Goal: Transaction & Acquisition: Purchase product/service

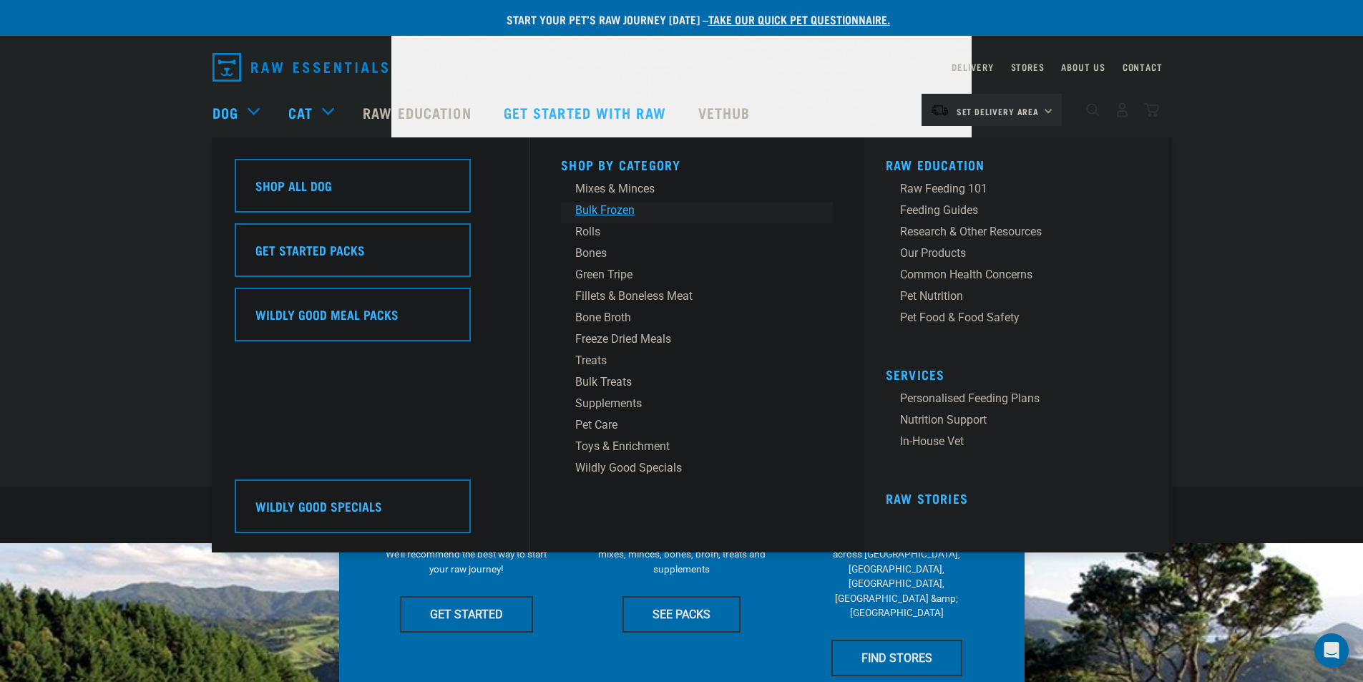
click at [614, 205] on div "Bulk Frozen" at bounding box center [686, 210] width 223 height 17
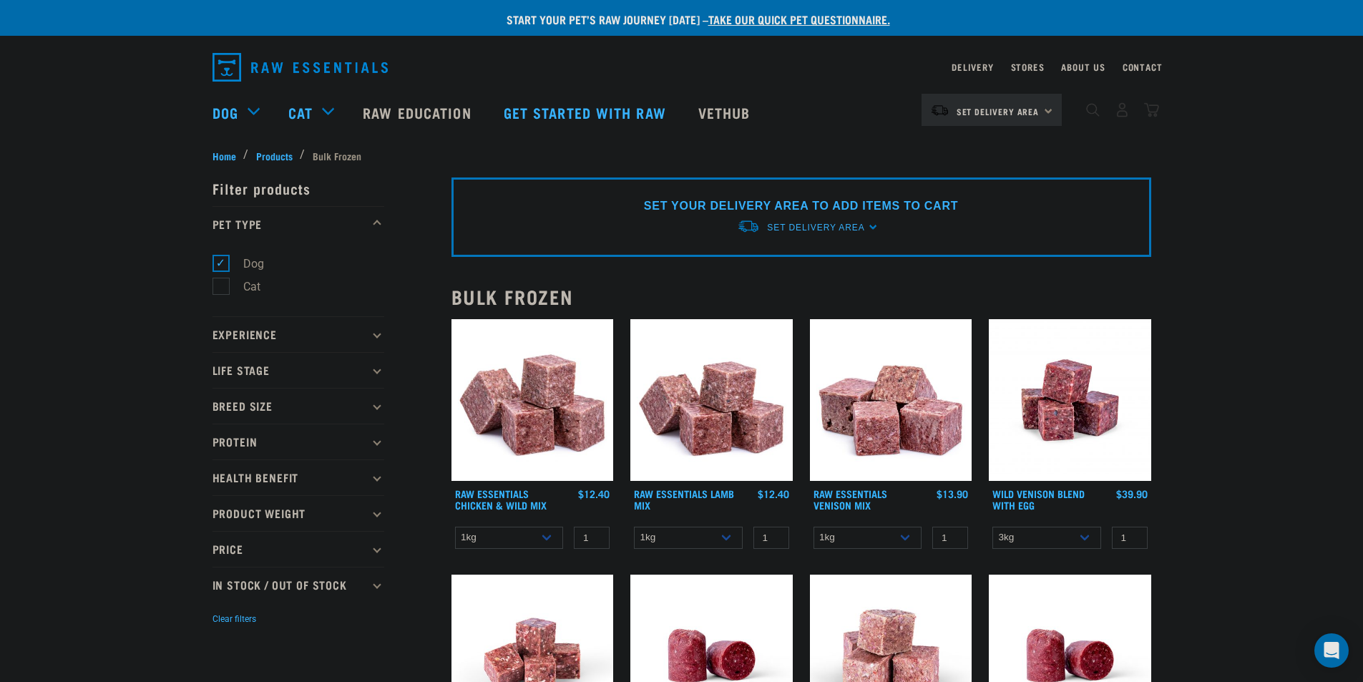
scroll to position [143, 0]
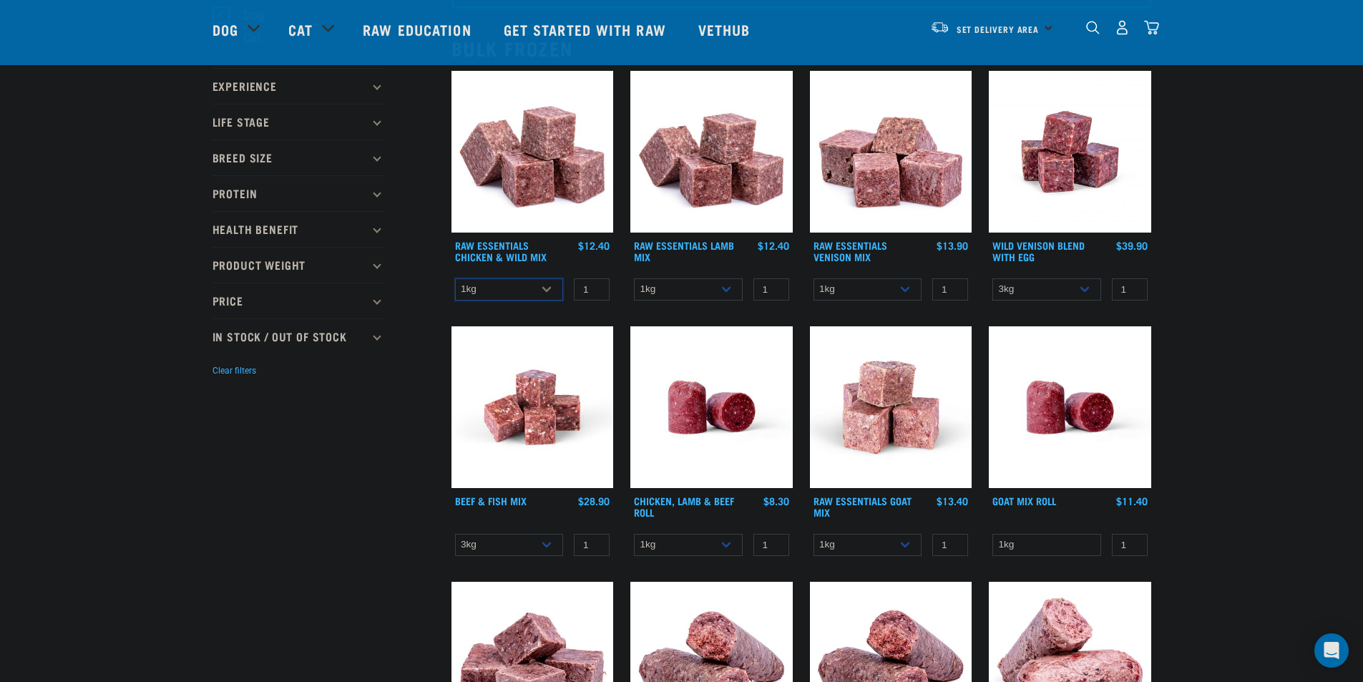
click at [526, 286] on select "1kg 3kg Bulk (10kg)" at bounding box center [509, 289] width 109 height 22
select select "731"
click at [455, 278] on select "1kg 3kg Bulk (10kg)" at bounding box center [509, 289] width 109 height 22
click at [719, 281] on select "1kg 3kg Bulk (10kg)" at bounding box center [688, 289] width 109 height 22
select select "758"
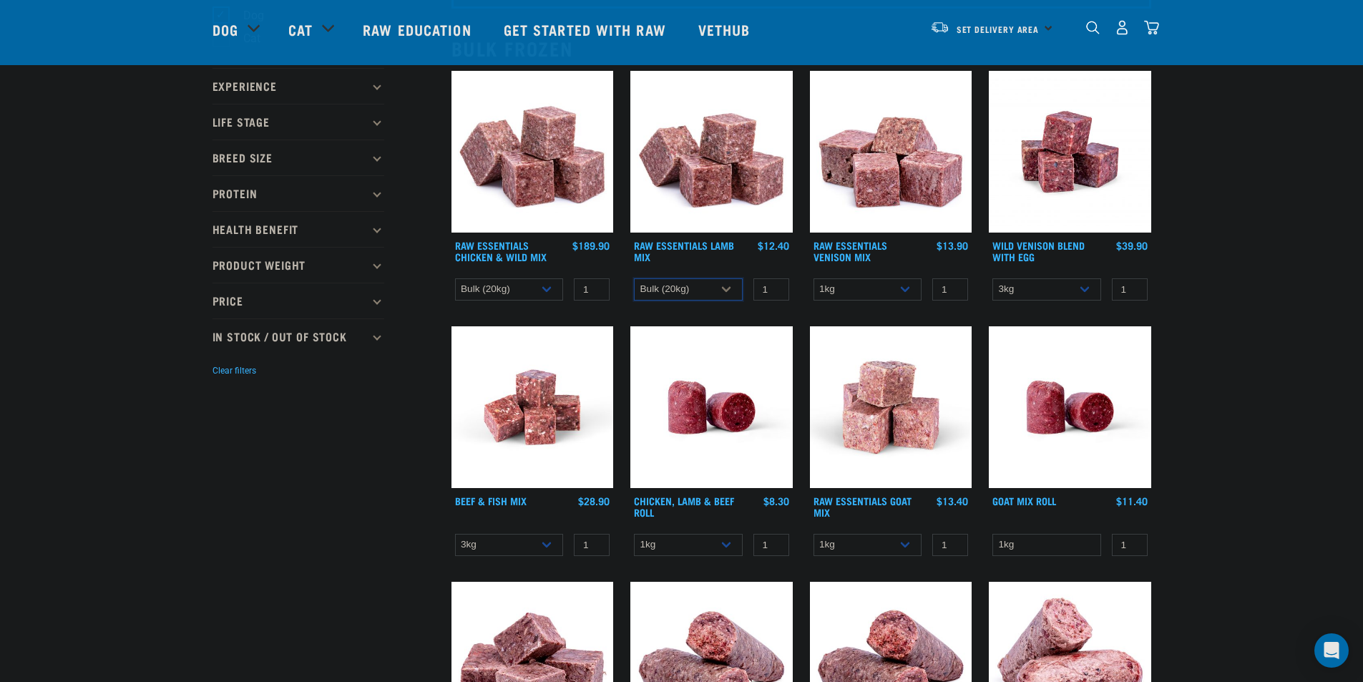
click at [634, 278] on select "1kg 3kg Bulk (10kg)" at bounding box center [688, 289] width 109 height 22
click at [878, 289] on select "1kg 3kg Bulk (20kg)" at bounding box center [868, 289] width 109 height 22
select select "732"
click at [814, 278] on select "1kg 3kg Bulk (20kg)" at bounding box center [868, 289] width 109 height 22
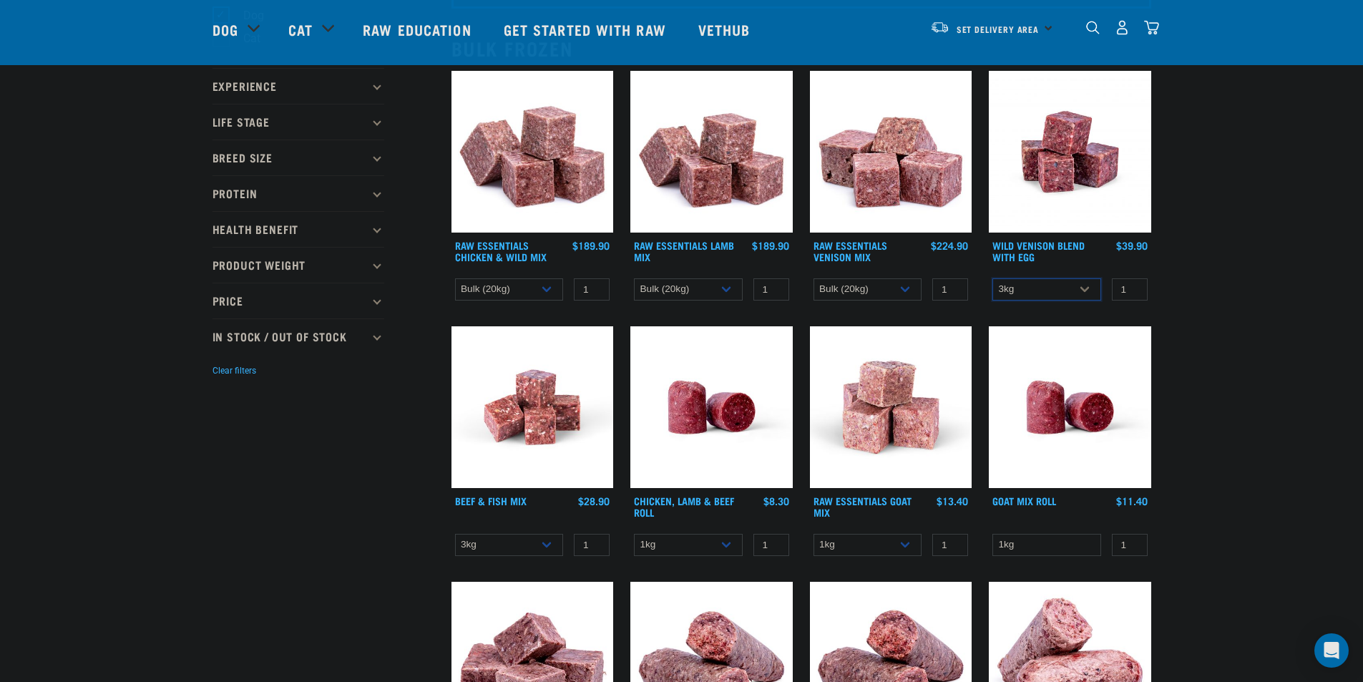
click at [1047, 292] on select "3kg Bulk (10kg)" at bounding box center [1047, 289] width 109 height 22
click at [1046, 291] on select "3kg Bulk (10kg)" at bounding box center [1047, 289] width 109 height 22
click at [1043, 288] on select "3kg Bulk (10kg)" at bounding box center [1047, 289] width 109 height 22
select select "50722"
click at [993, 278] on select "3kg Bulk (10kg)" at bounding box center [1047, 289] width 109 height 22
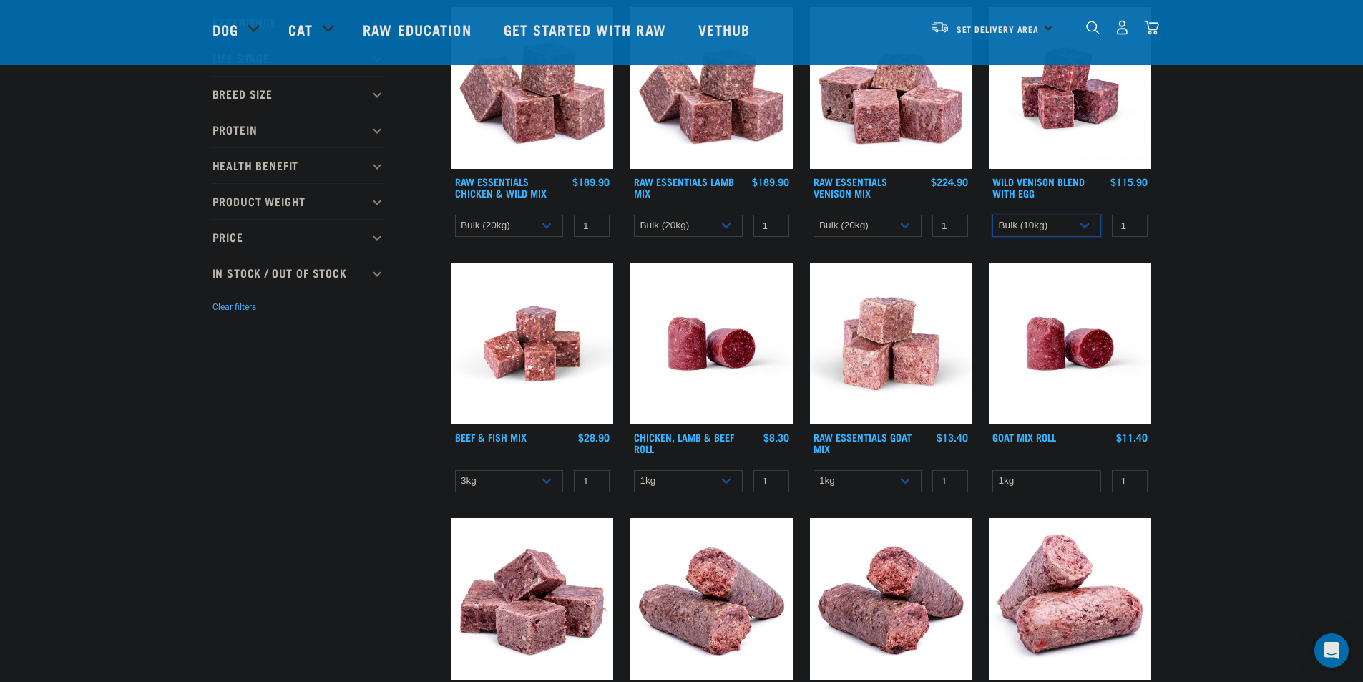
scroll to position [286, 0]
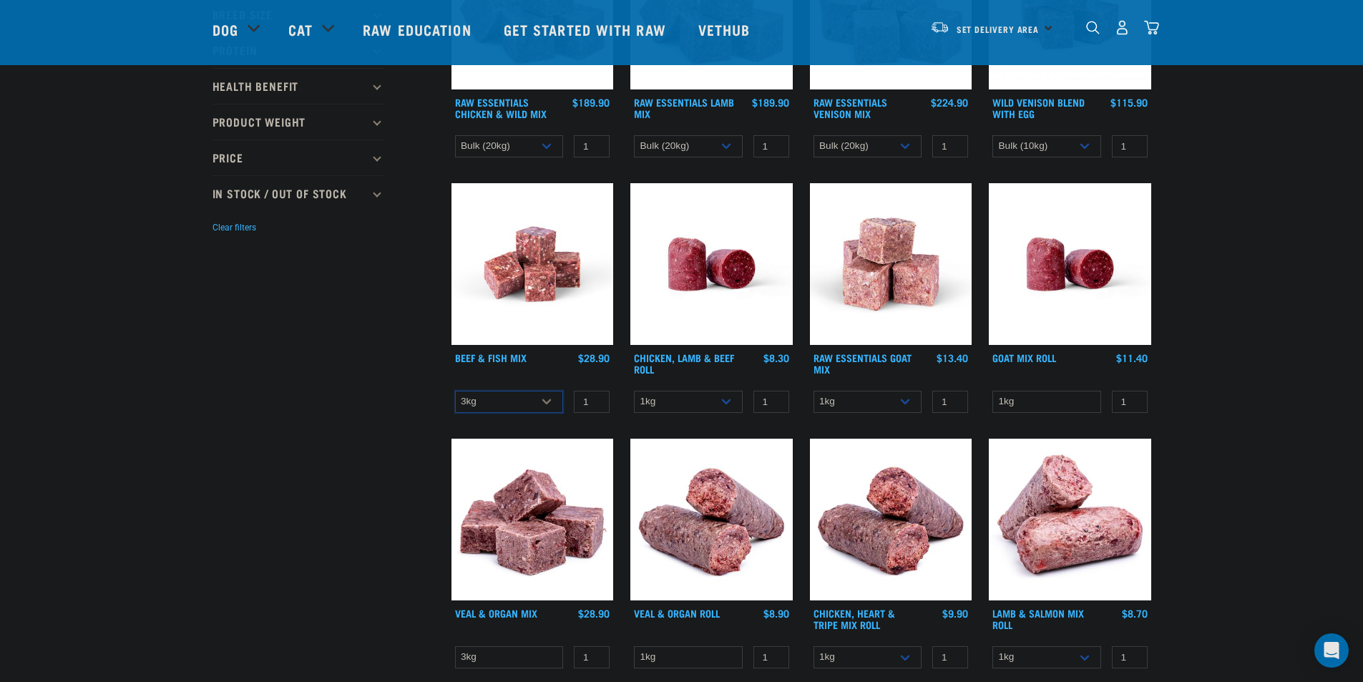
click at [536, 401] on select "3kg Bulk (10kg)" at bounding box center [509, 402] width 109 height 22
select select "435759"
click at [455, 391] on select "3kg Bulk (10kg)" at bounding box center [509, 402] width 109 height 22
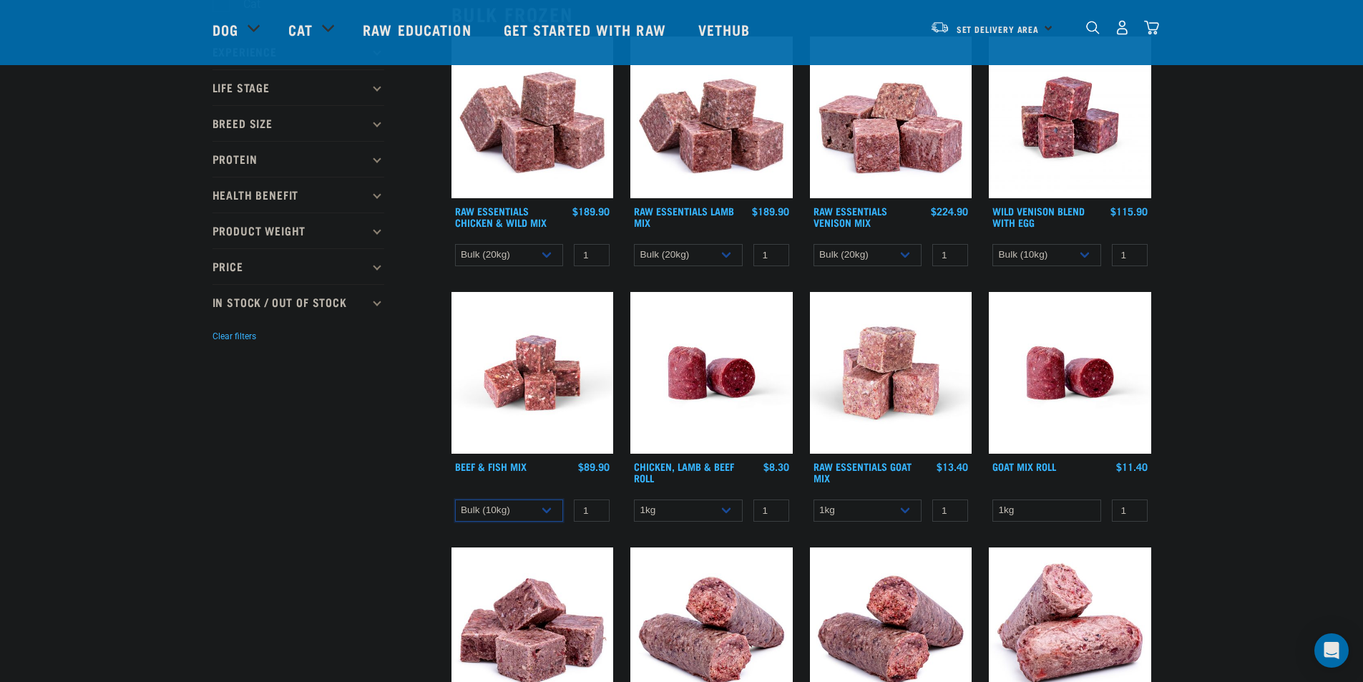
scroll to position [143, 0]
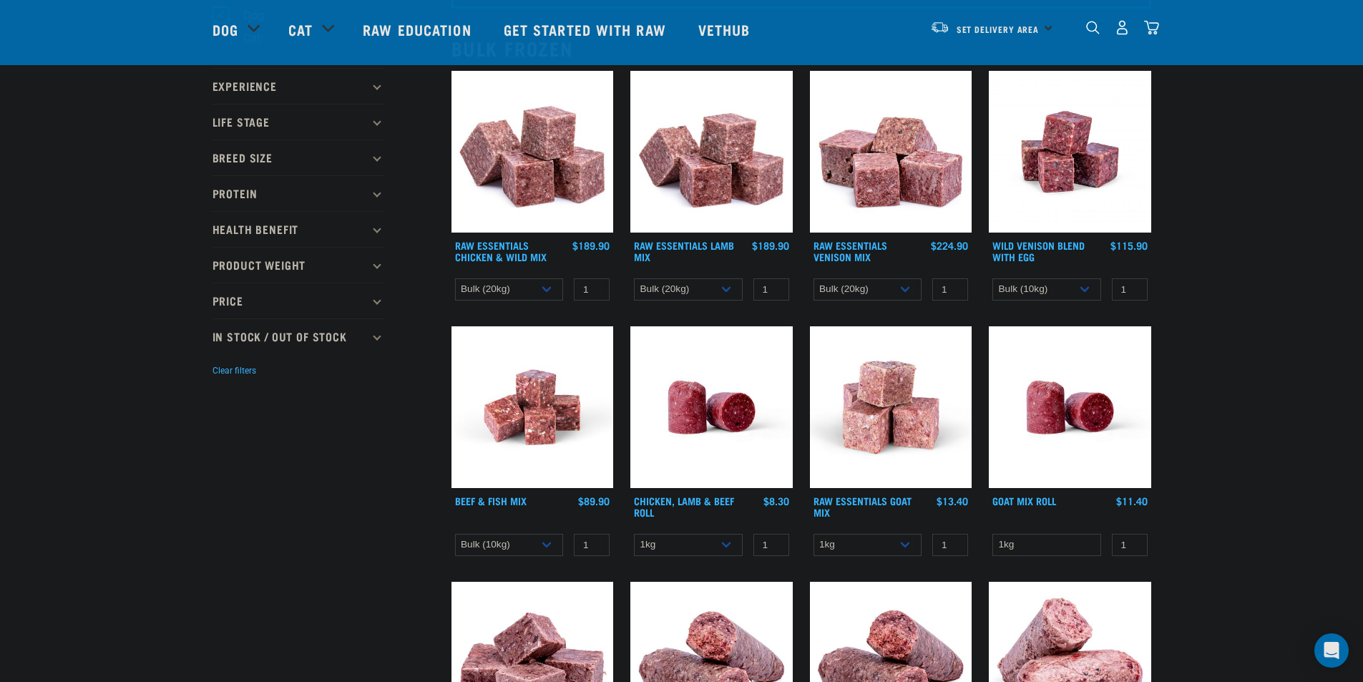
click at [514, 168] on img at bounding box center [533, 152] width 162 height 162
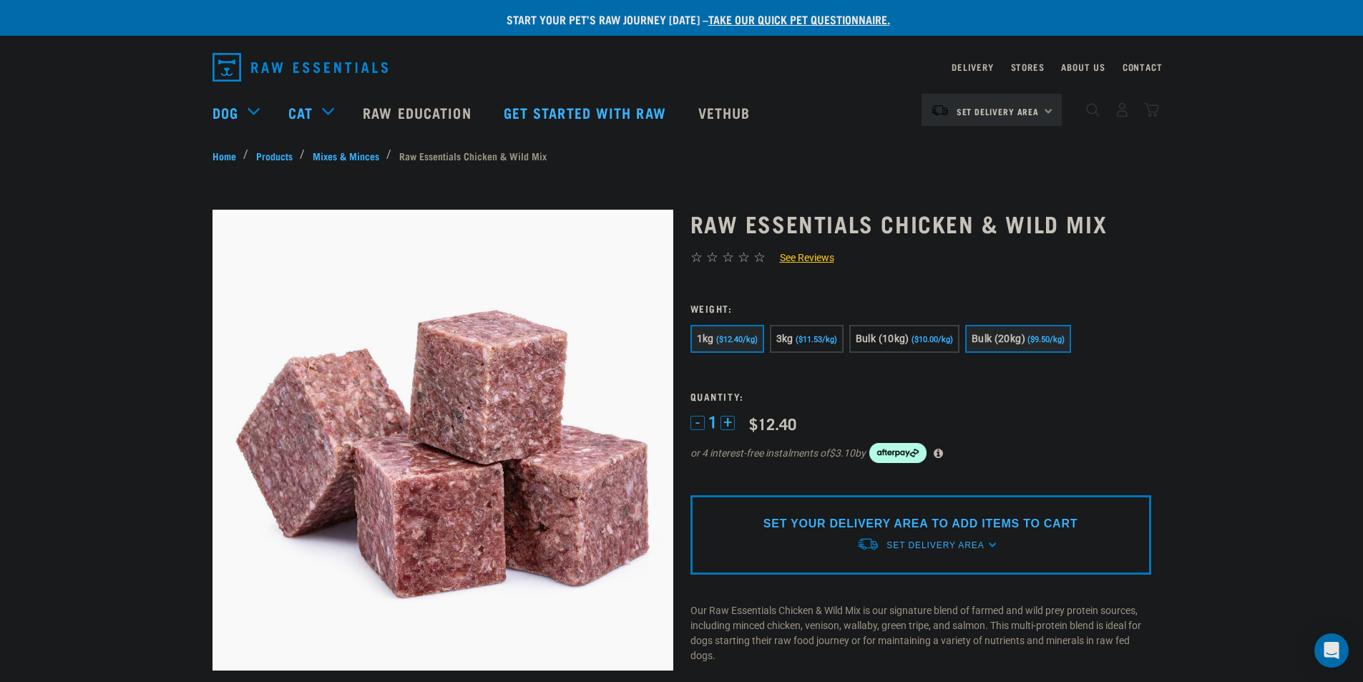
click at [1045, 330] on button "Bulk (20kg) ($9.50/kg)" at bounding box center [1018, 339] width 106 height 28
click at [1020, 112] on span "Set Delivery Area" at bounding box center [998, 111] width 83 height 5
click at [1126, 111] on img "dropdown navigation" at bounding box center [1122, 109] width 15 height 15
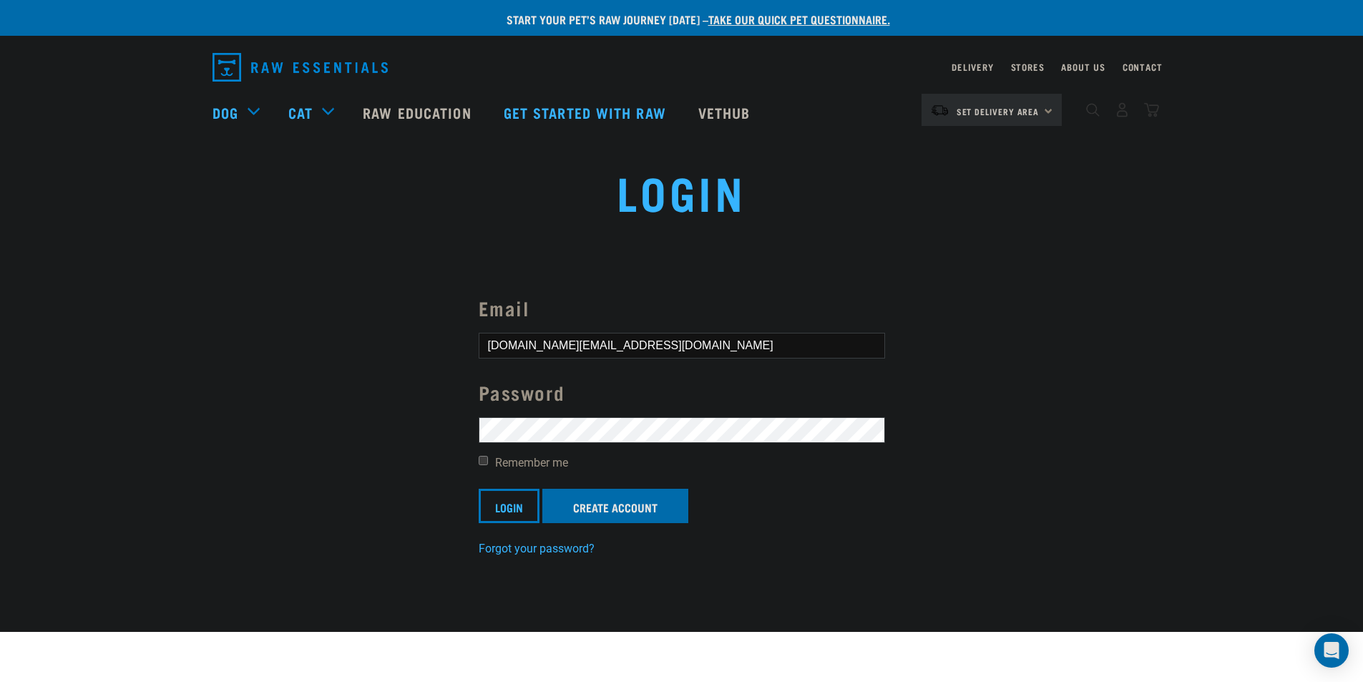
click at [480, 460] on input "Remember me" at bounding box center [483, 460] width 9 height 9
checkbox input "true"
click at [500, 500] on input "Login" at bounding box center [509, 506] width 61 height 34
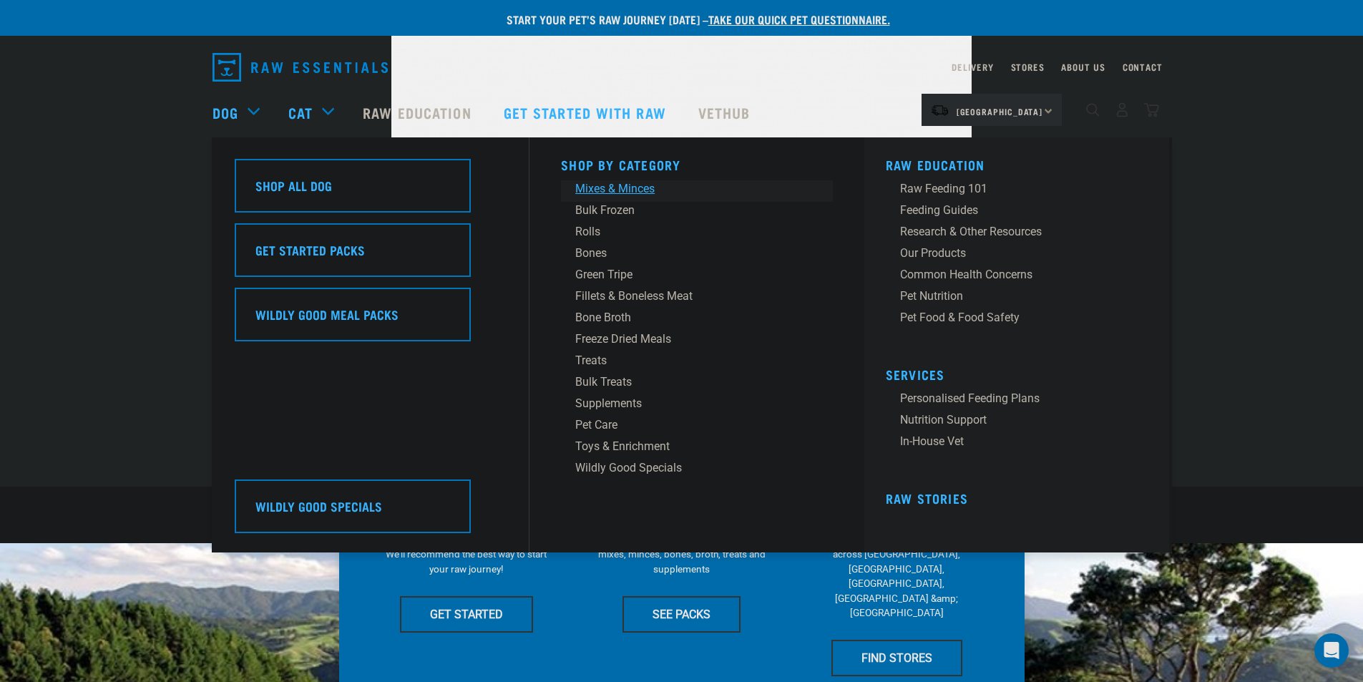
click at [600, 193] on div "Mixes & Minces" at bounding box center [686, 188] width 223 height 17
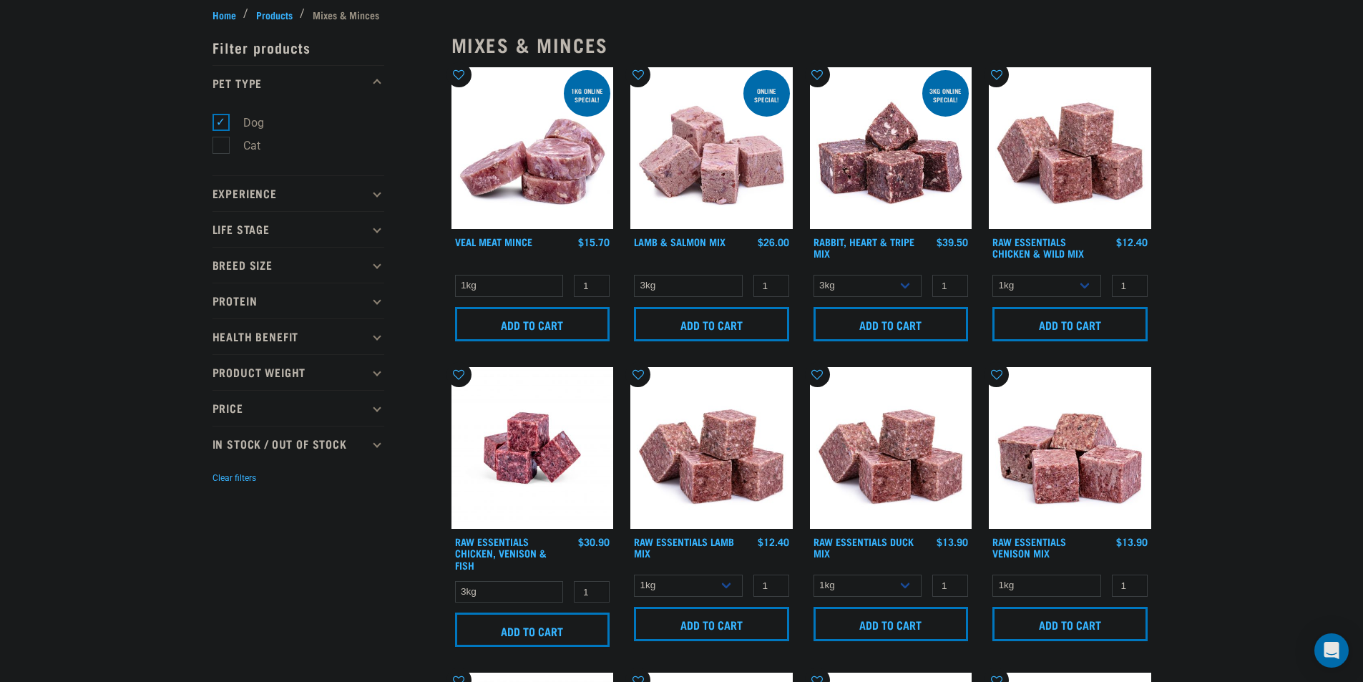
scroll to position [143, 0]
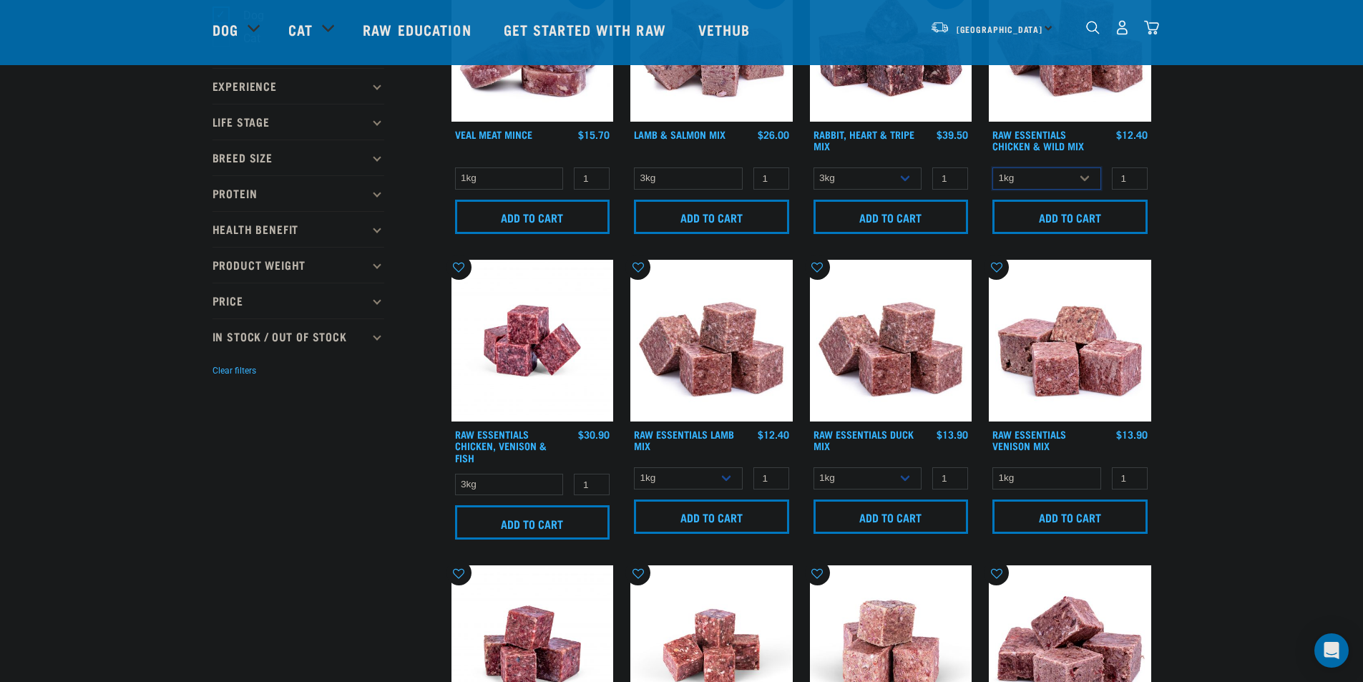
click at [1070, 182] on select "1kg 3kg Bulk (10kg)" at bounding box center [1047, 178] width 109 height 22
click at [723, 476] on select "1kg 3kg Bulk (10kg)" at bounding box center [688, 478] width 109 height 22
click at [721, 475] on select "1kg 3kg Bulk (10kg)" at bounding box center [688, 478] width 109 height 22
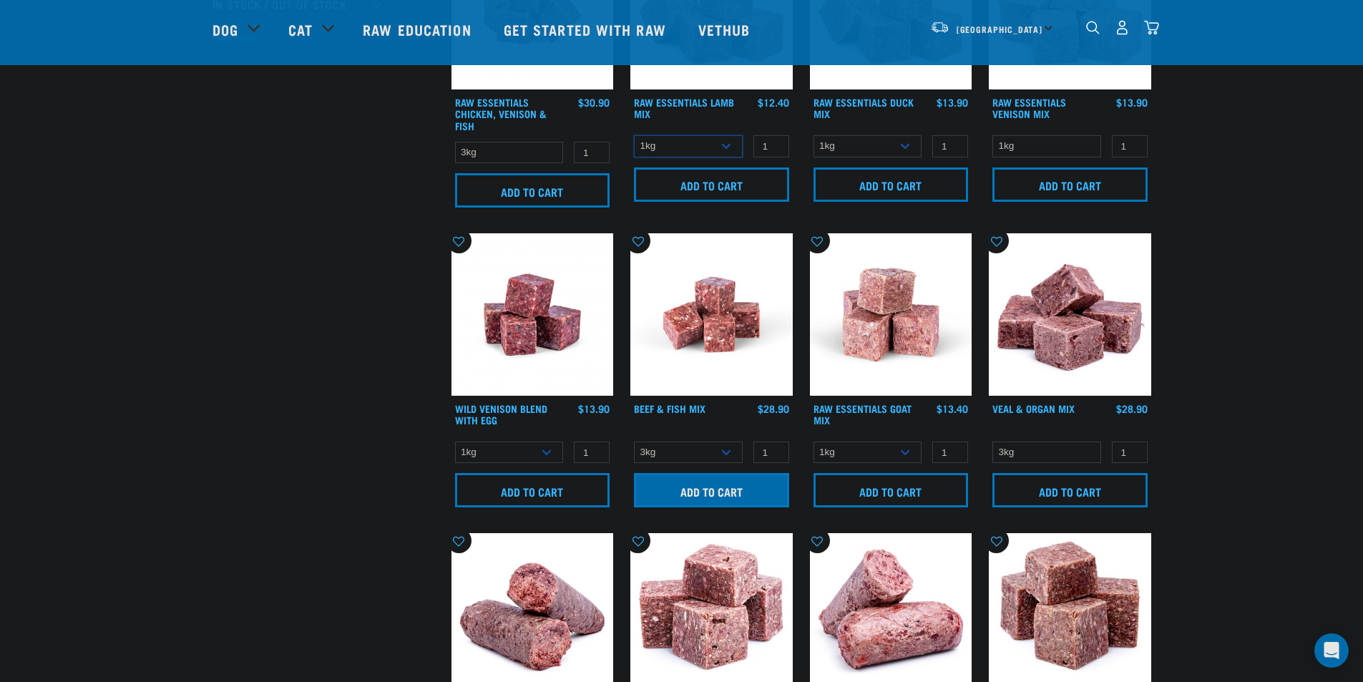
scroll to position [573, 0]
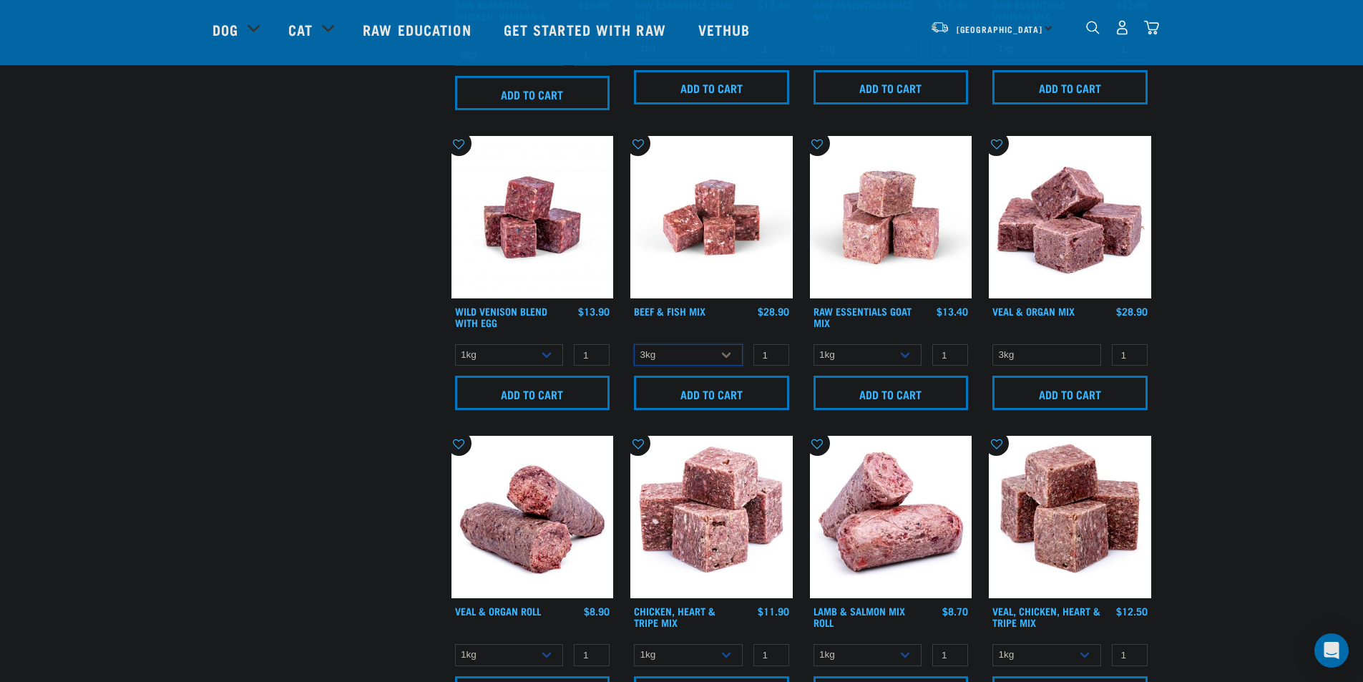
click at [706, 359] on select "3kg Bulk (10kg)" at bounding box center [688, 355] width 109 height 22
click at [705, 359] on select "3kg Bulk (10kg)" at bounding box center [688, 355] width 109 height 22
select select "435759"
click at [634, 344] on select "3kg Bulk (10kg)" at bounding box center [688, 355] width 109 height 22
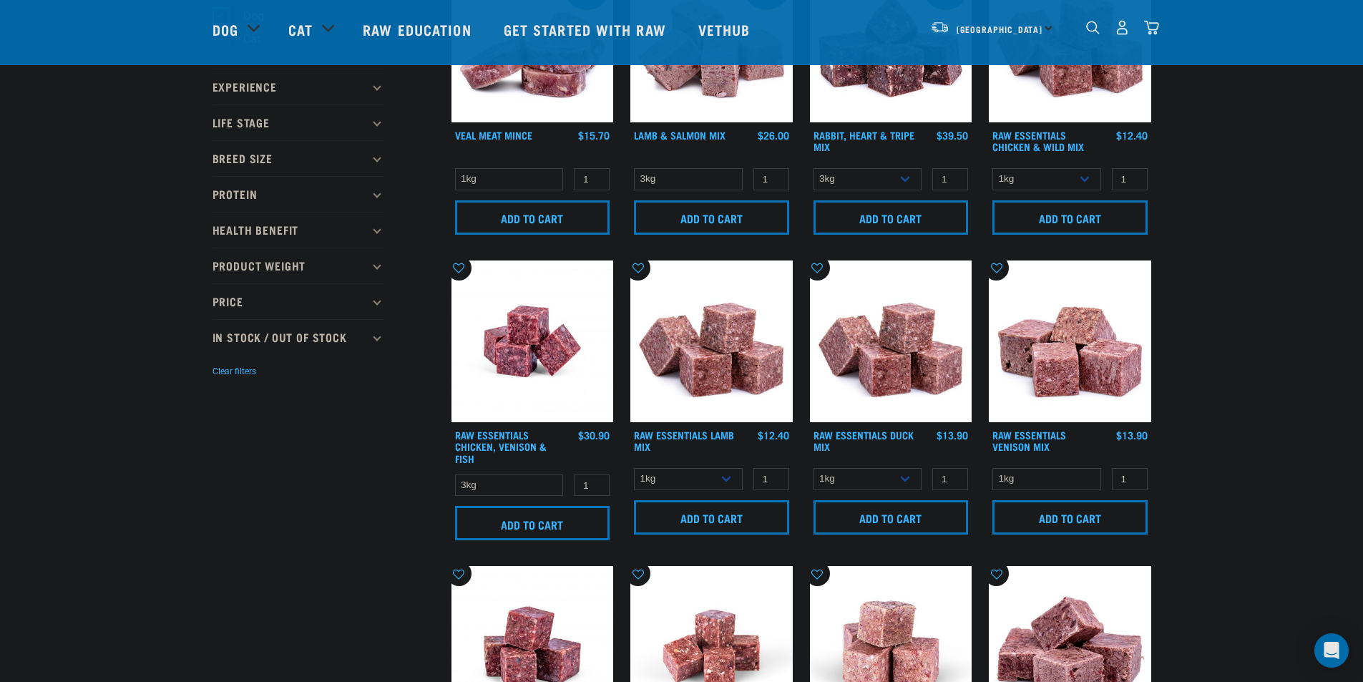
scroll to position [143, 0]
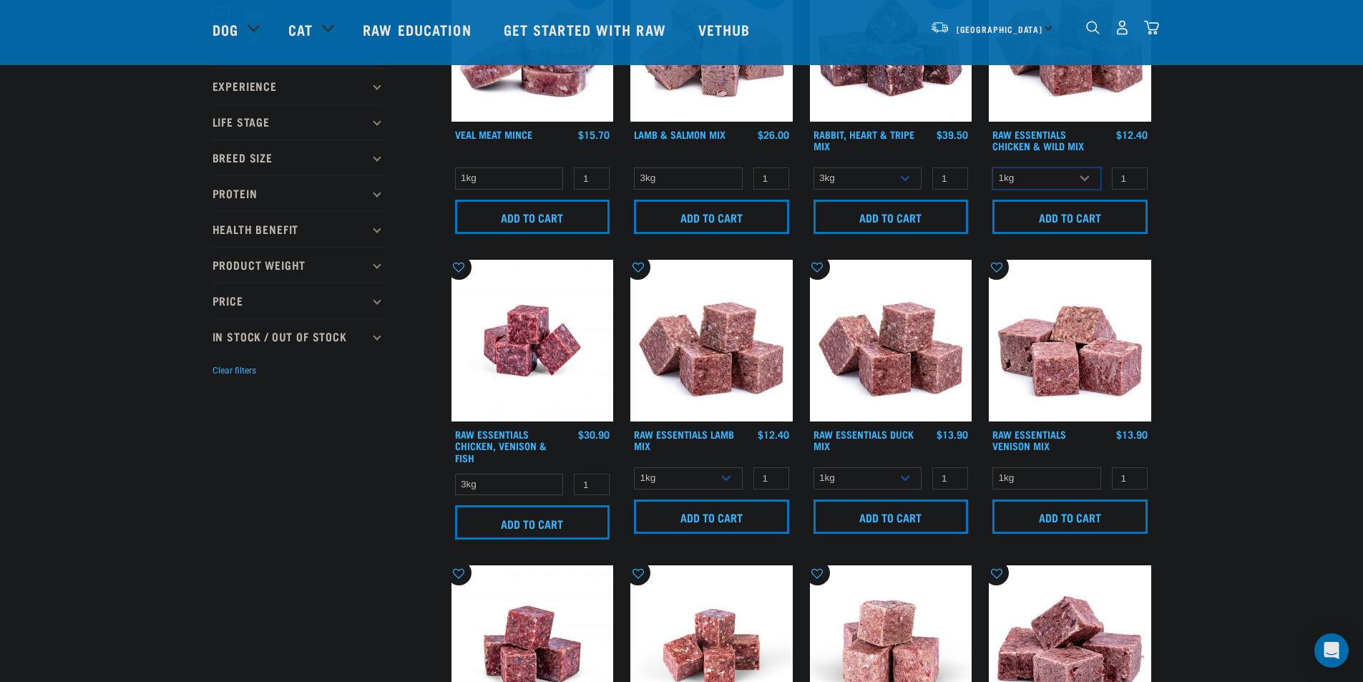
click at [1081, 175] on select "1kg 3kg Bulk (10kg)" at bounding box center [1047, 178] width 109 height 22
select select "14881"
click at [993, 167] on select "1kg 3kg Bulk (10kg)" at bounding box center [1047, 178] width 109 height 22
click at [712, 477] on select "1kg 3kg Bulk (10kg)" at bounding box center [688, 478] width 109 height 22
select select "341961"
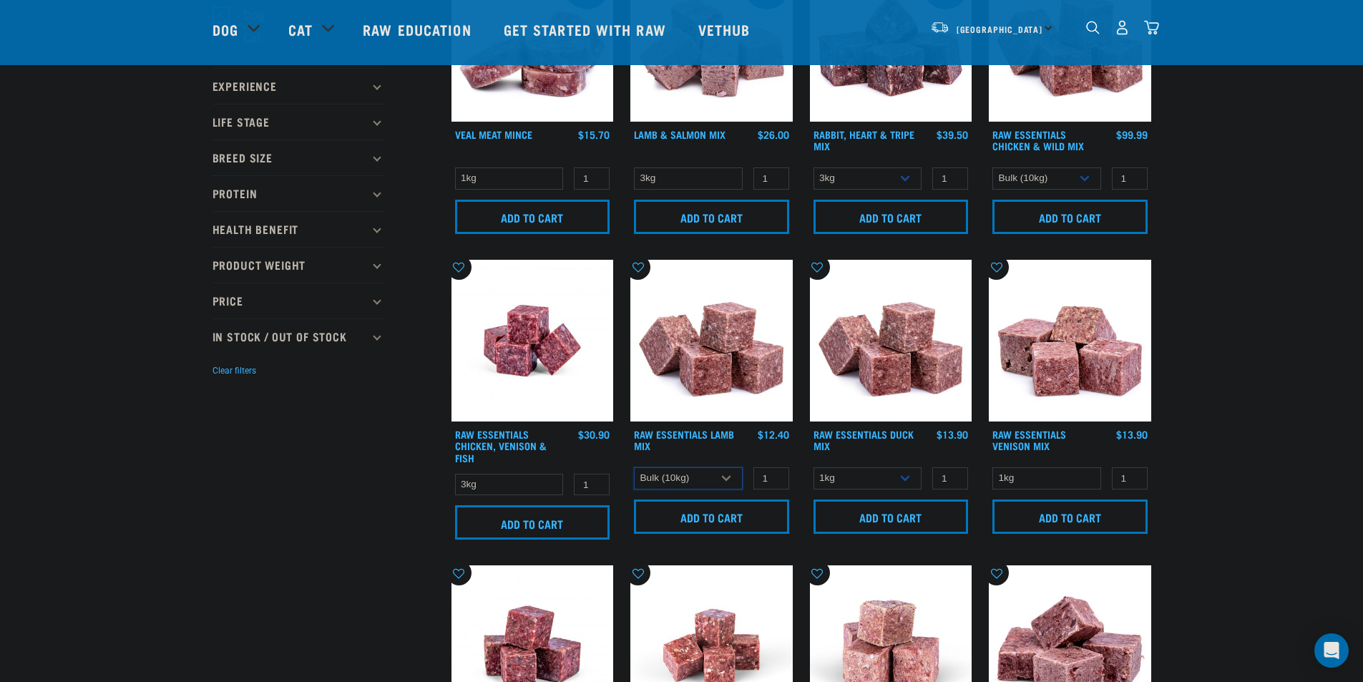
click at [634, 467] on select "1kg 3kg Bulk (10kg)" at bounding box center [688, 478] width 109 height 22
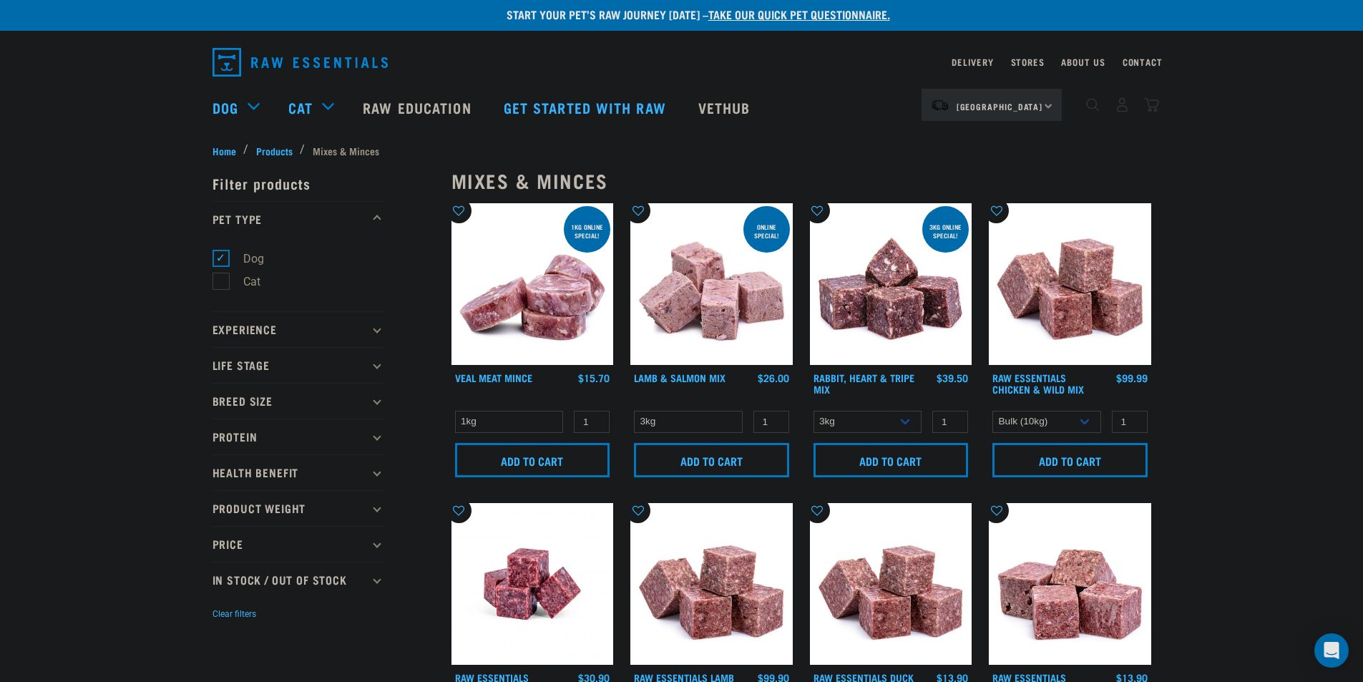
scroll to position [0, 0]
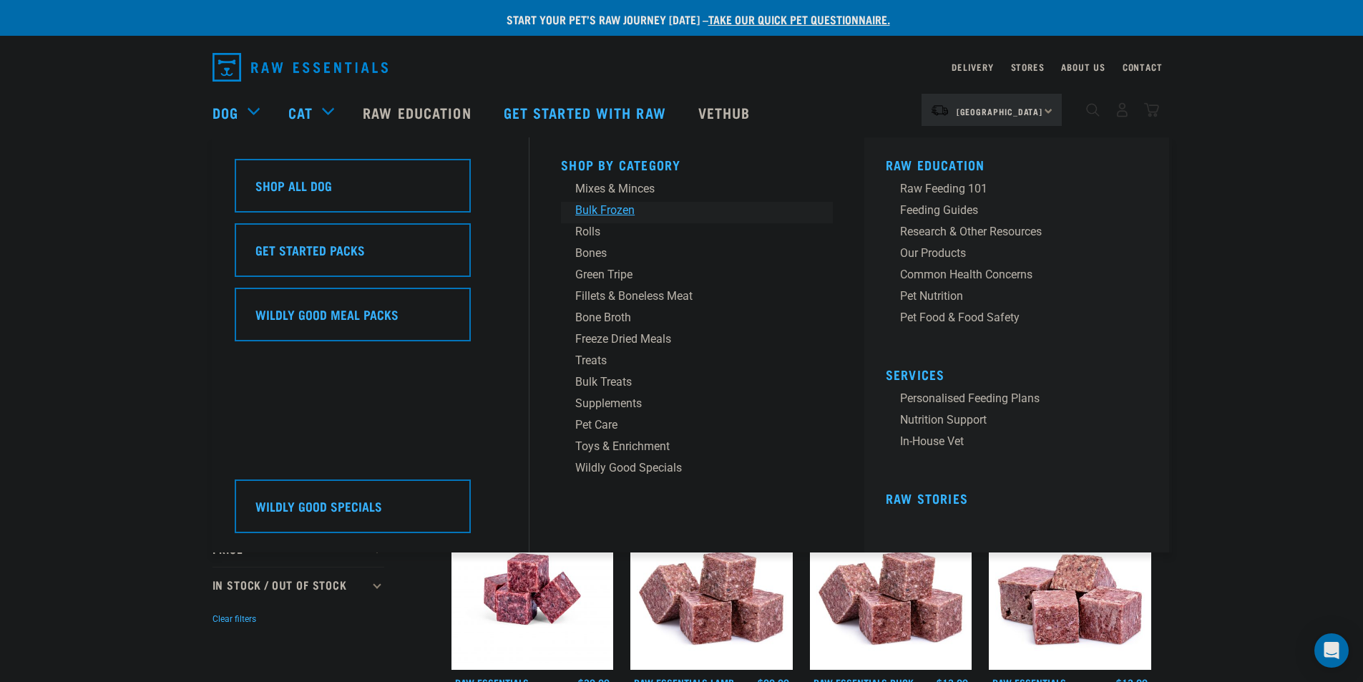
click at [605, 213] on div "Bulk Frozen" at bounding box center [686, 210] width 223 height 17
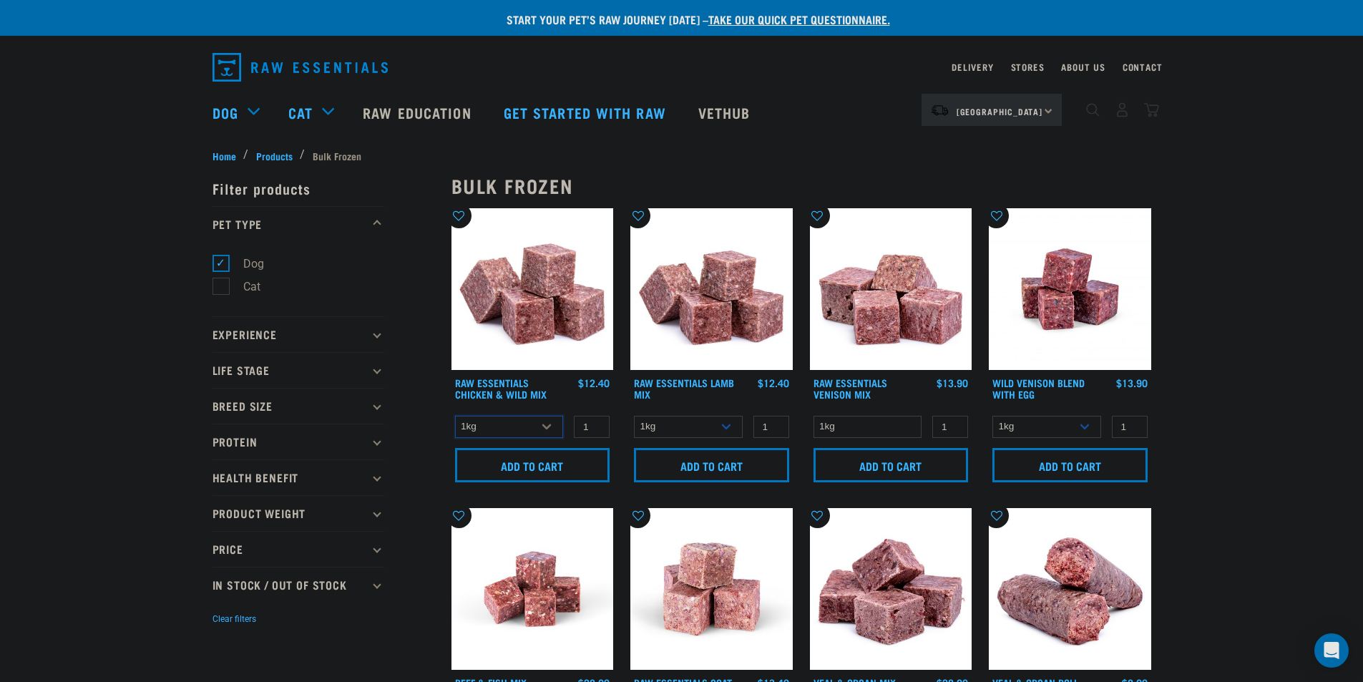
click at [487, 428] on select "1kg 3kg Bulk (10kg)" at bounding box center [509, 427] width 109 height 22
click at [490, 426] on select "1kg 3kg Bulk (10kg)" at bounding box center [509, 427] width 109 height 22
click at [904, 432] on select "1kg" at bounding box center [868, 427] width 109 height 22
click at [1057, 432] on select "1kg 3kg" at bounding box center [1047, 427] width 109 height 22
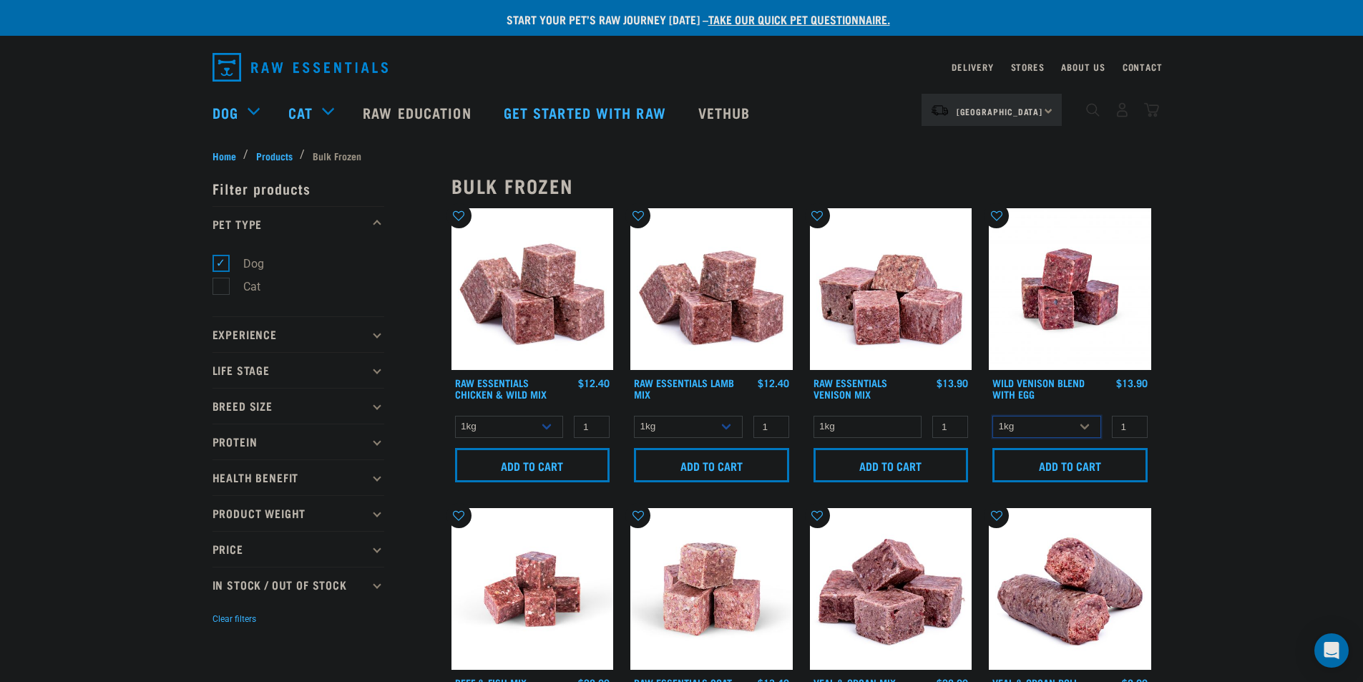
click at [1057, 430] on select "1kg 3kg" at bounding box center [1047, 427] width 109 height 22
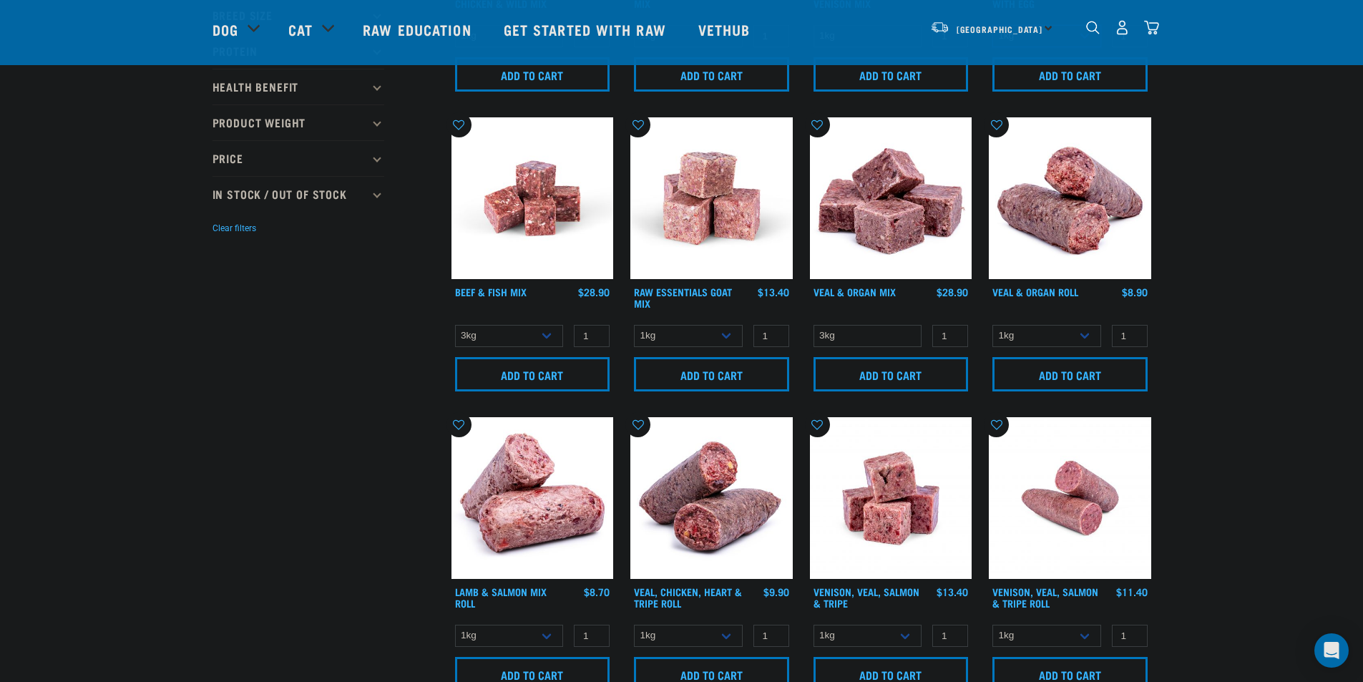
scroll to position [286, 0]
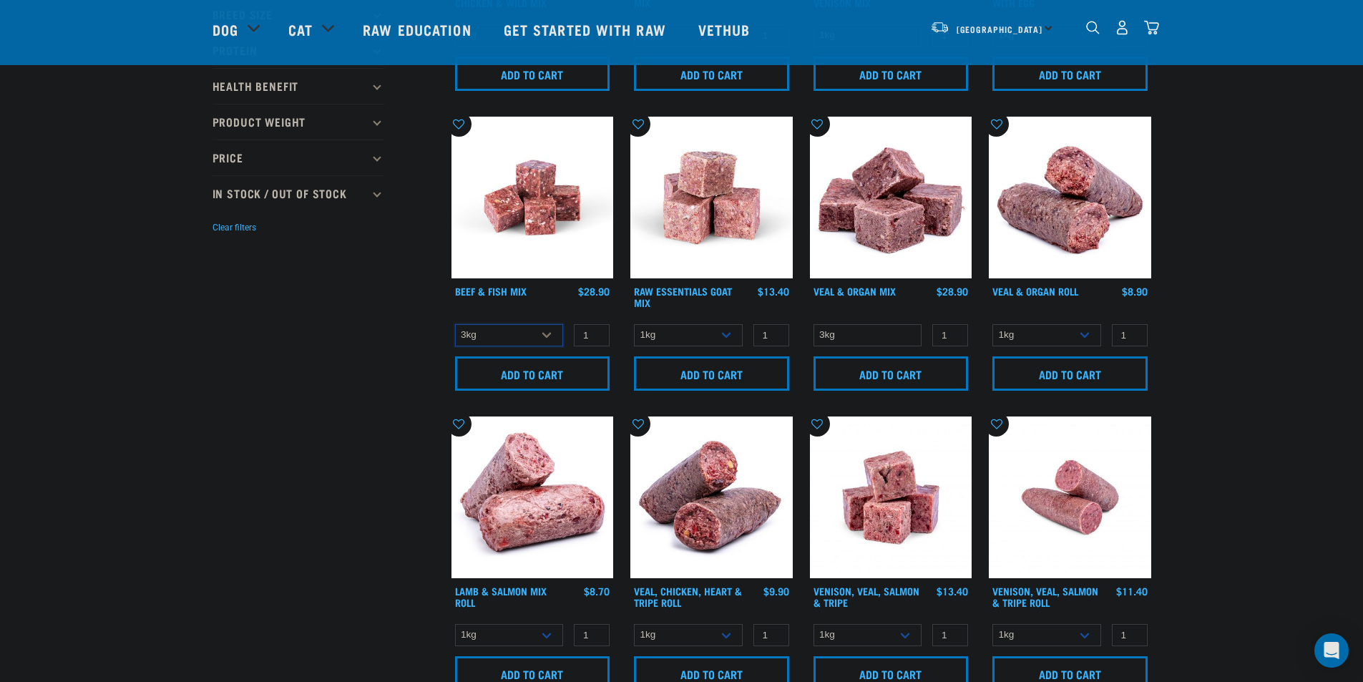
click at [527, 338] on select "3kg Bulk (10kg)" at bounding box center [509, 335] width 109 height 22
click at [524, 336] on select "3kg Bulk (10kg)" at bounding box center [509, 335] width 109 height 22
click at [699, 333] on select "1kg 3kg Bulk (10kg)" at bounding box center [688, 335] width 109 height 22
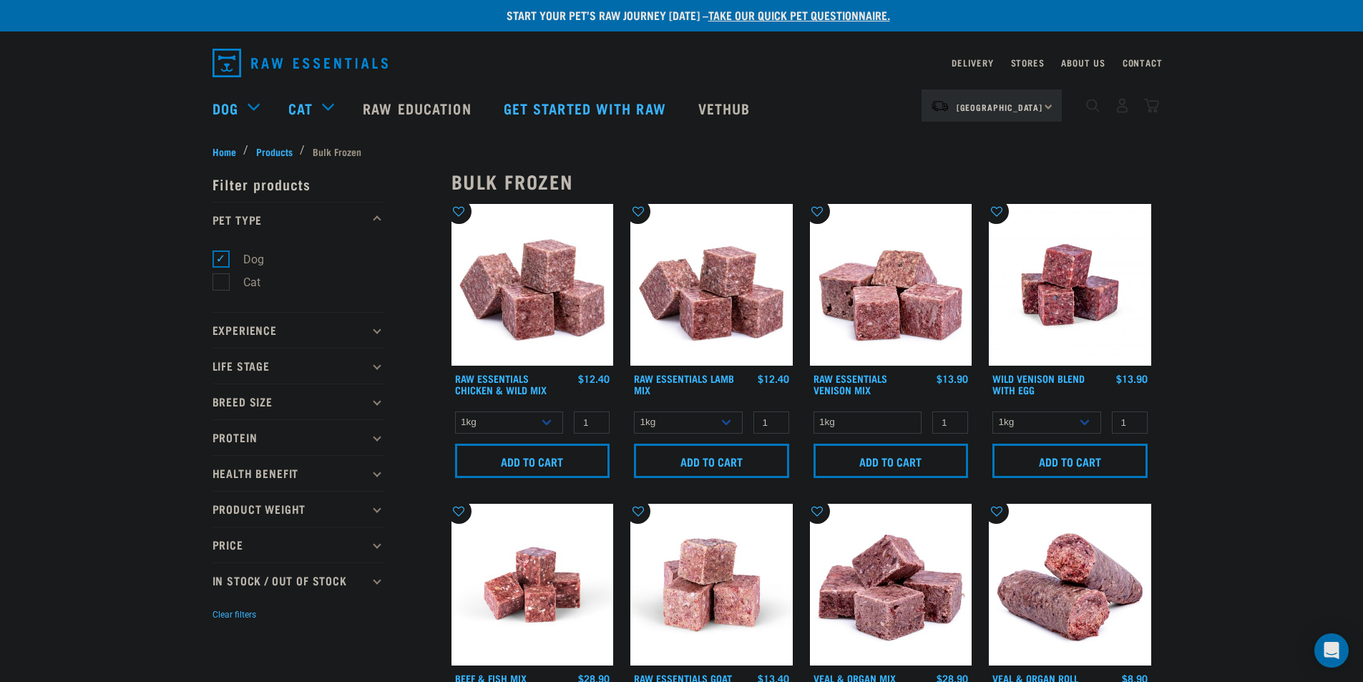
scroll to position [0, 0]
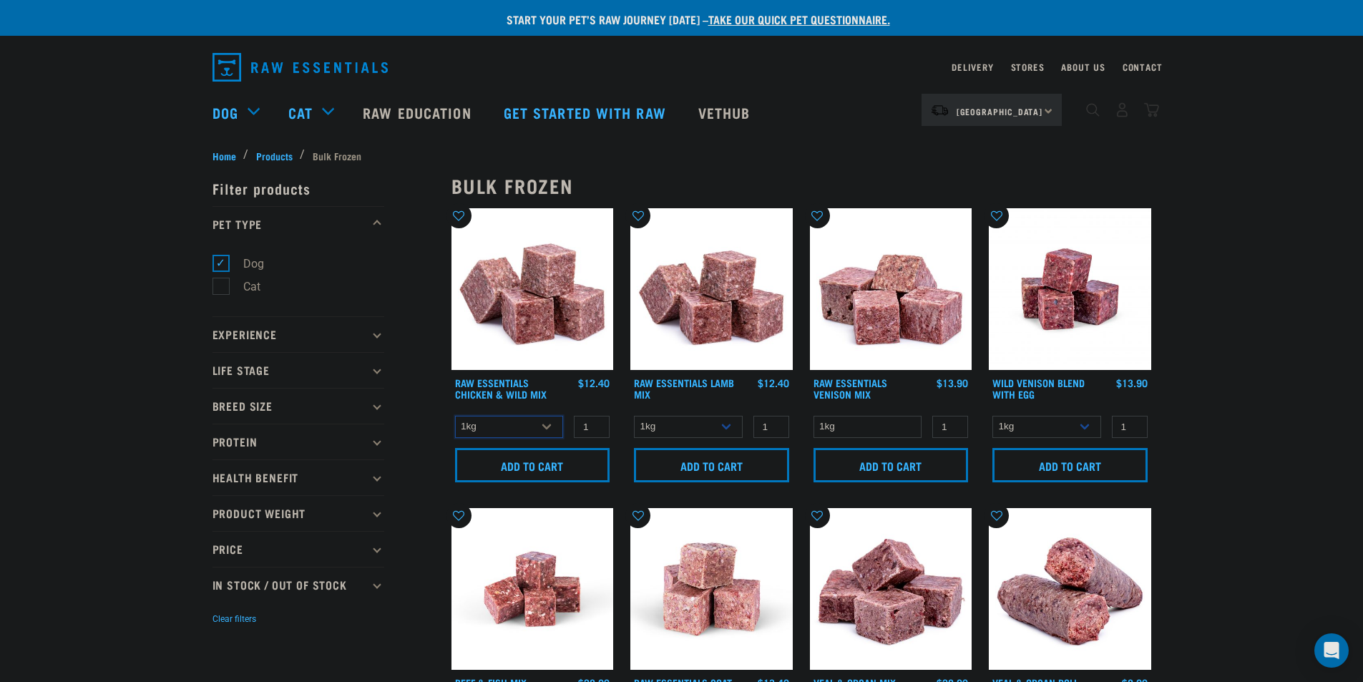
click at [524, 422] on select "1kg 3kg Bulk (10kg)" at bounding box center [509, 427] width 109 height 22
select select "14881"
click at [455, 416] on select "1kg 3kg Bulk (10kg)" at bounding box center [509, 427] width 109 height 22
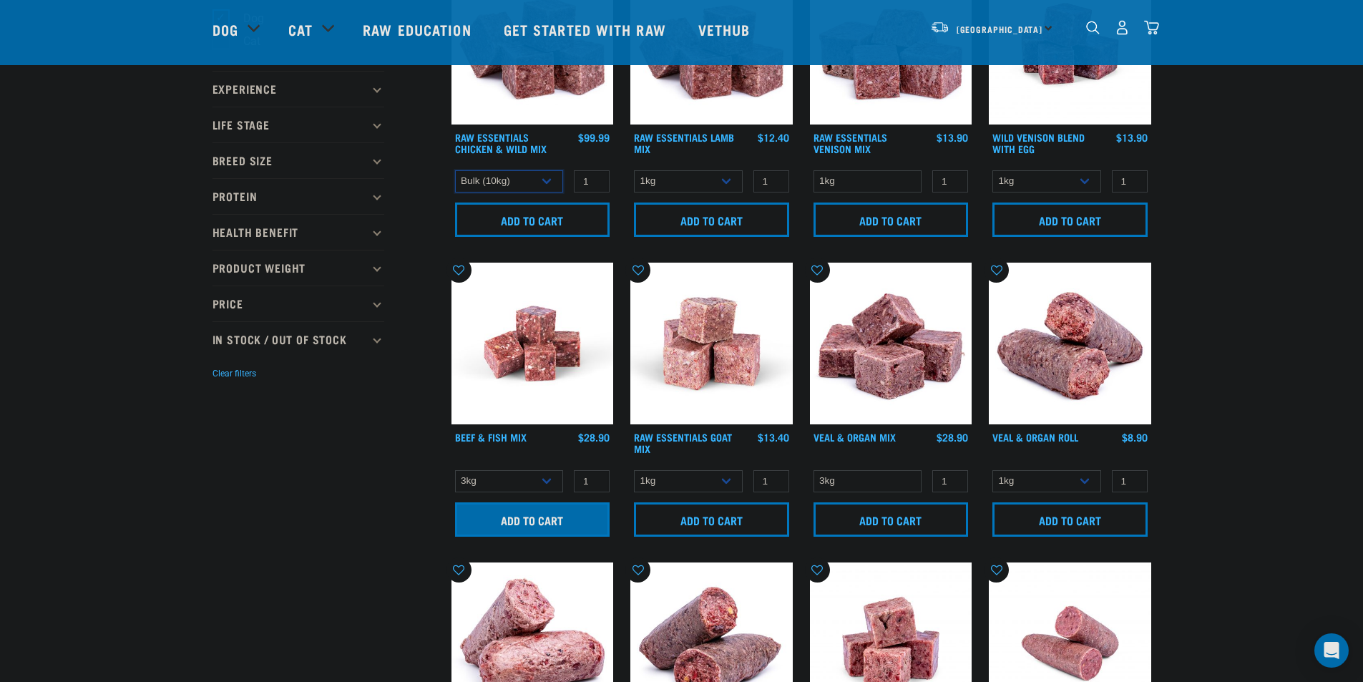
scroll to position [143, 0]
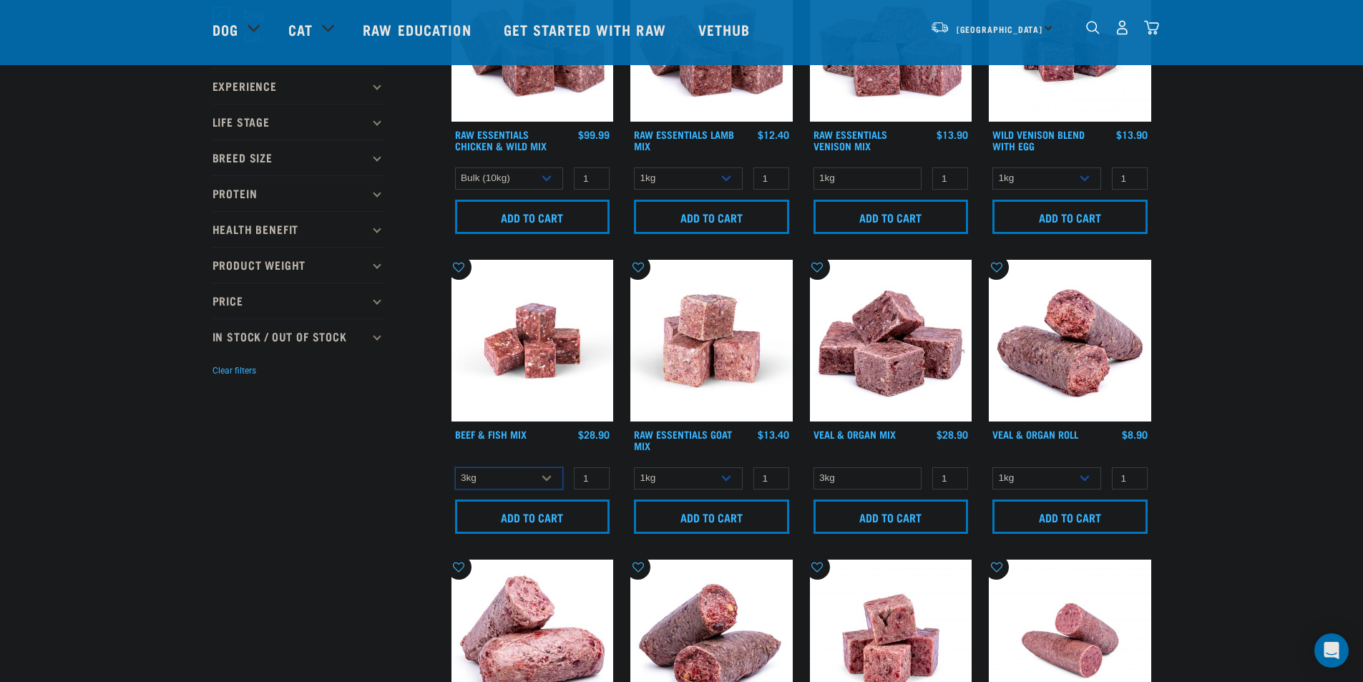
click at [541, 479] on select "3kg Bulk (10kg)" at bounding box center [509, 478] width 109 height 22
select select "435759"
click at [455, 467] on select "3kg Bulk (10kg)" at bounding box center [509, 478] width 109 height 22
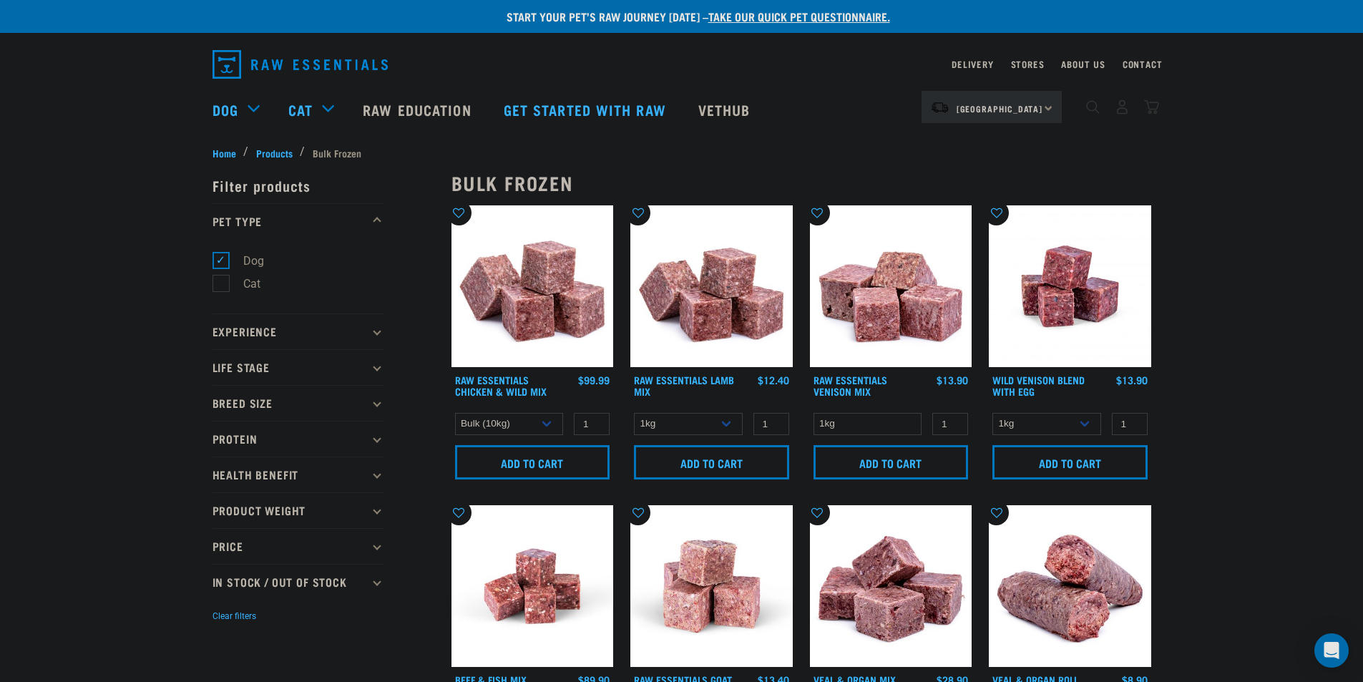
scroll to position [0, 0]
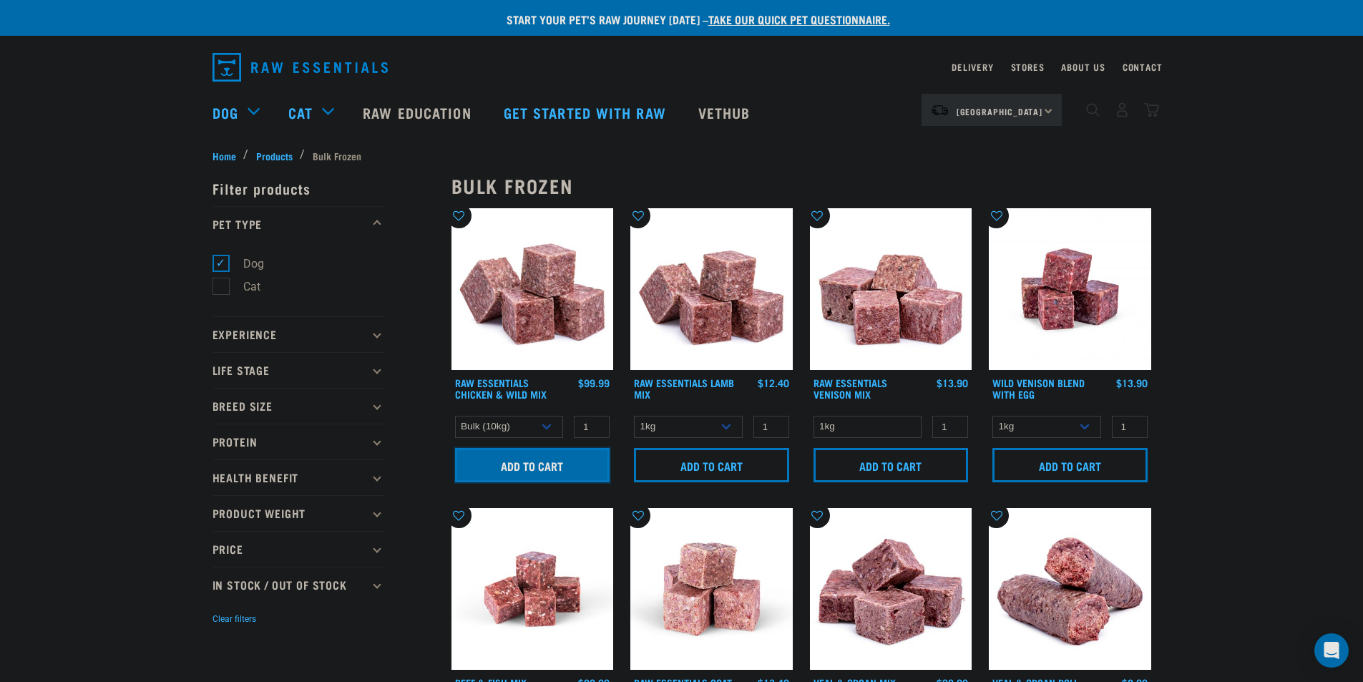
click at [558, 460] on input "Add to cart" at bounding box center [532, 465] width 155 height 34
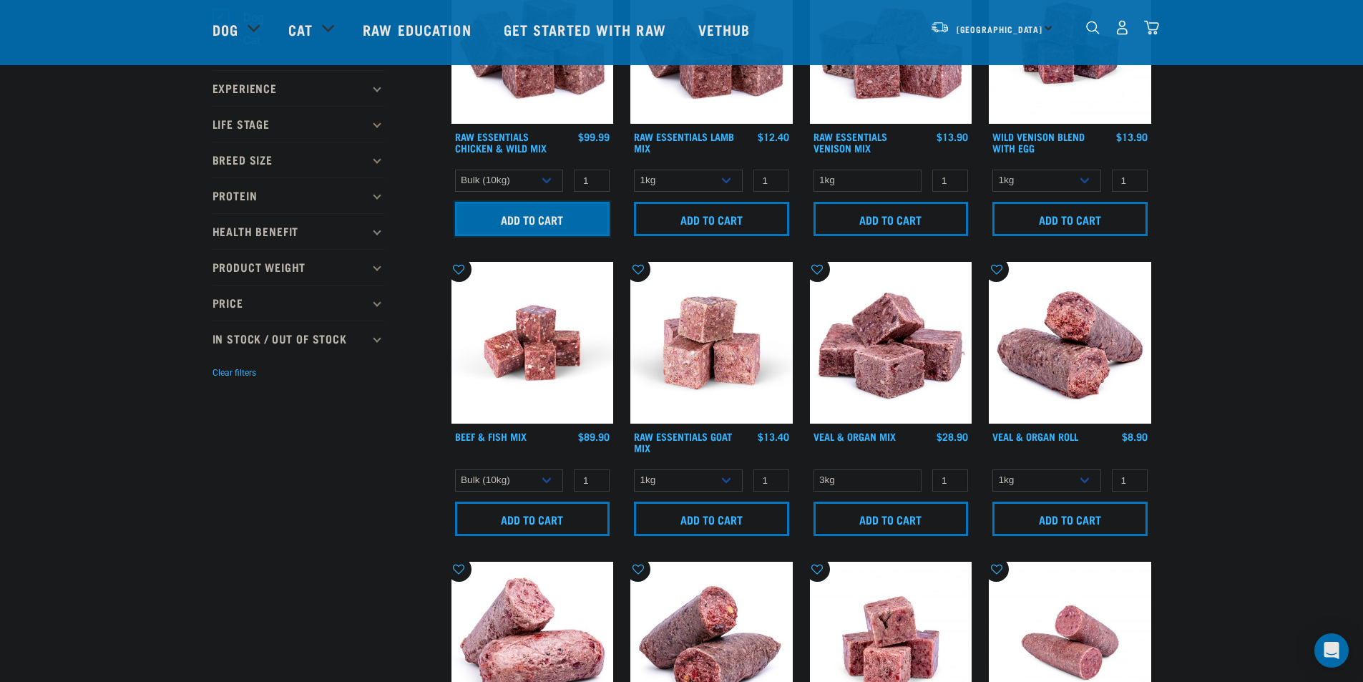
scroll to position [143, 0]
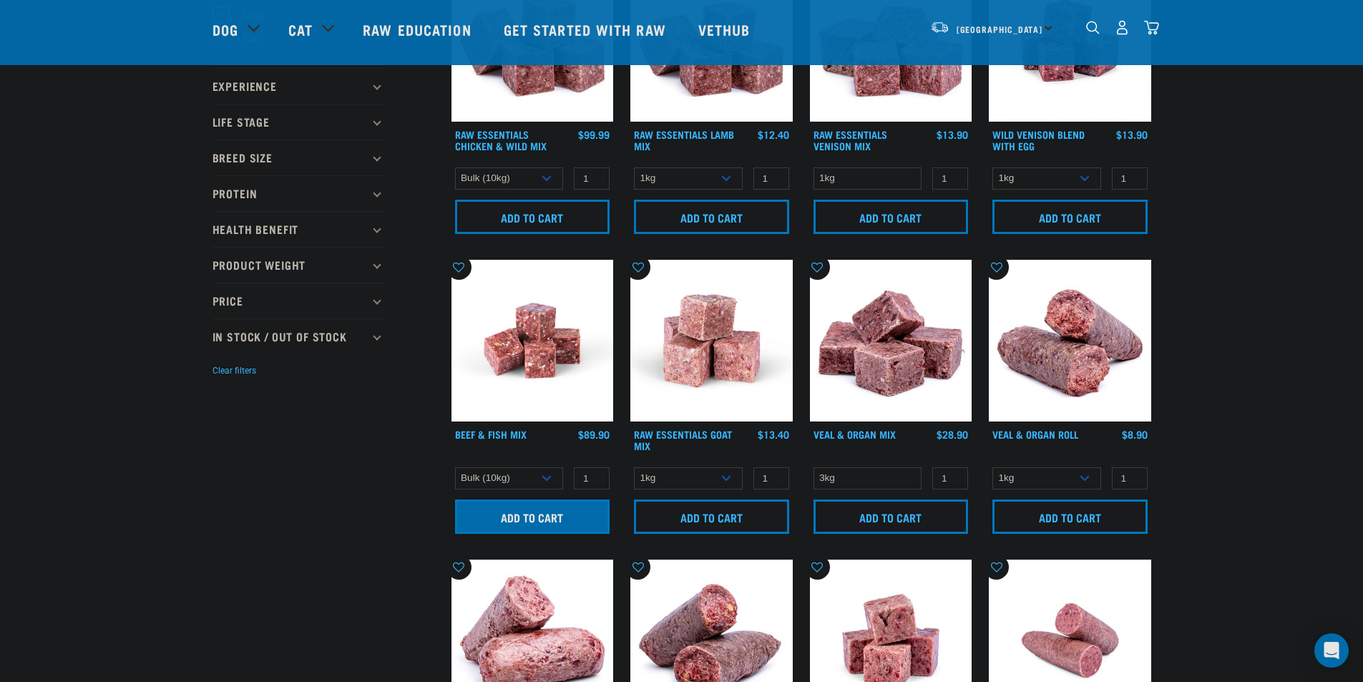
click at [0, 0] on div at bounding box center [0, 0] width 0 height 0
click at [529, 514] on input "Add to cart" at bounding box center [532, 517] width 155 height 34
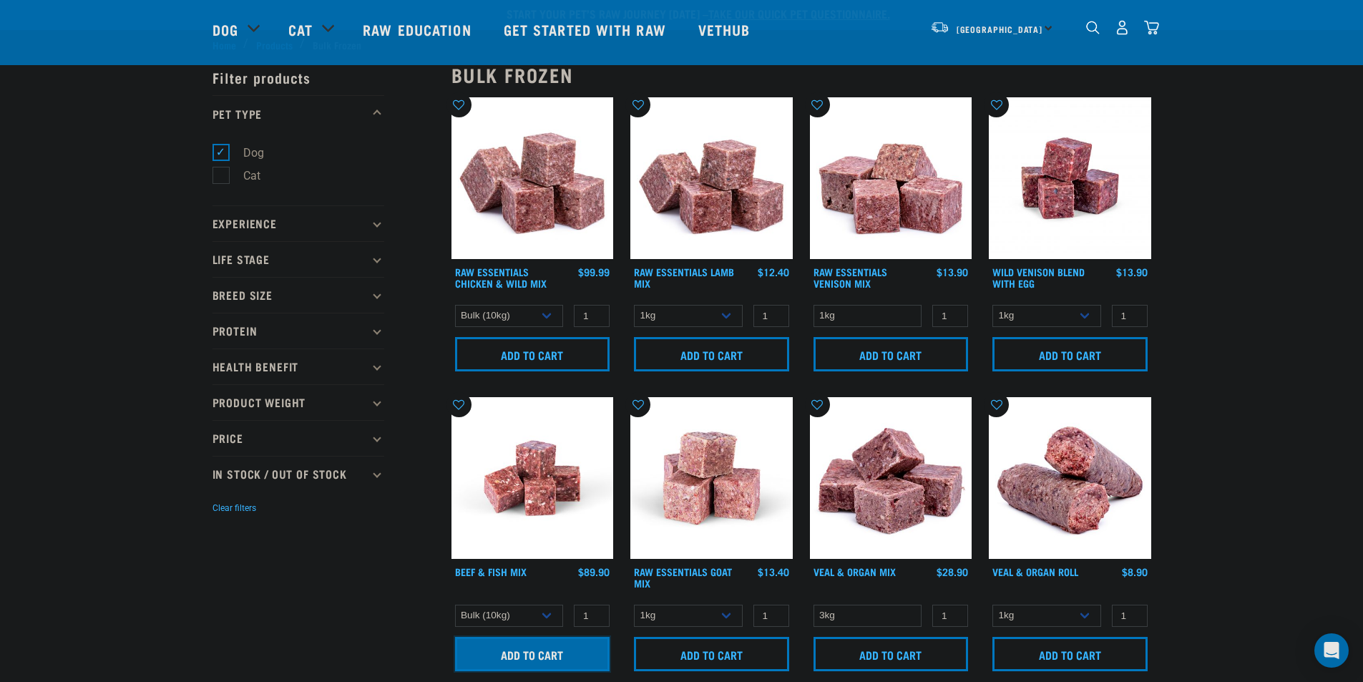
scroll to position [0, 0]
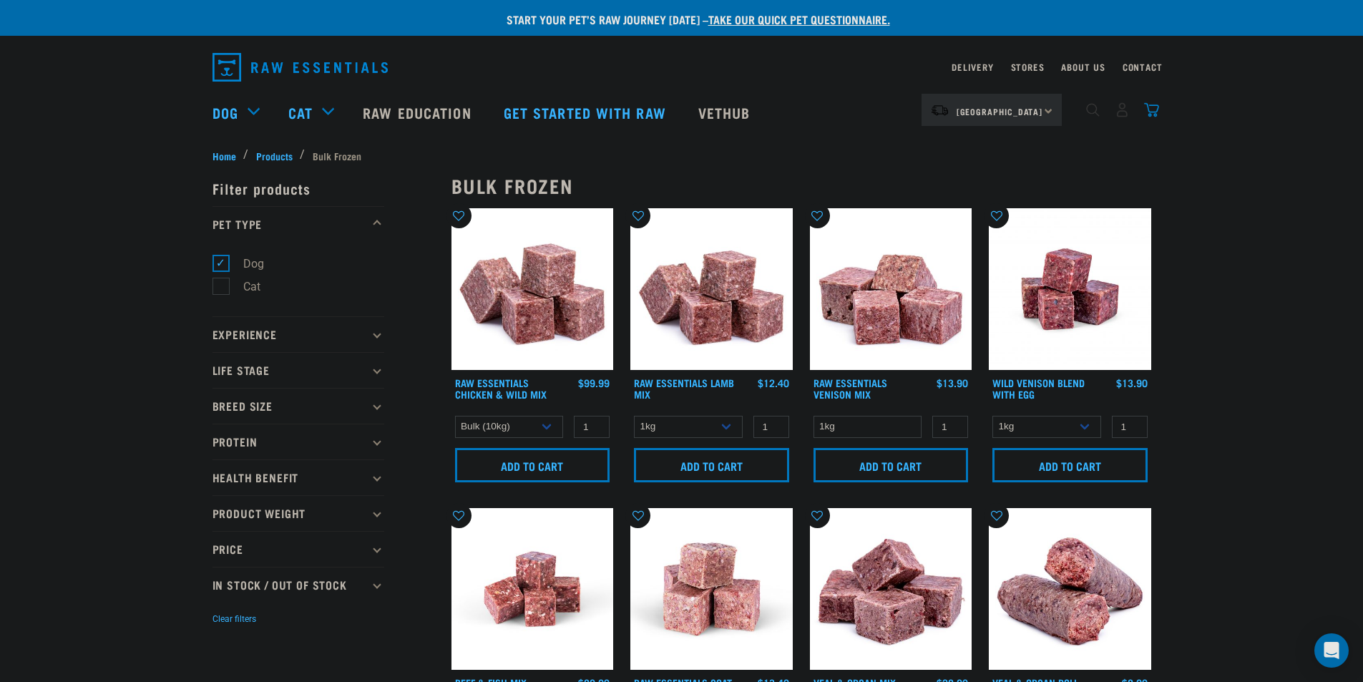
click at [1157, 115] on img "dropdown navigation" at bounding box center [1151, 109] width 15 height 15
click at [1147, 112] on img "dropdown navigation" at bounding box center [1151, 109] width 15 height 15
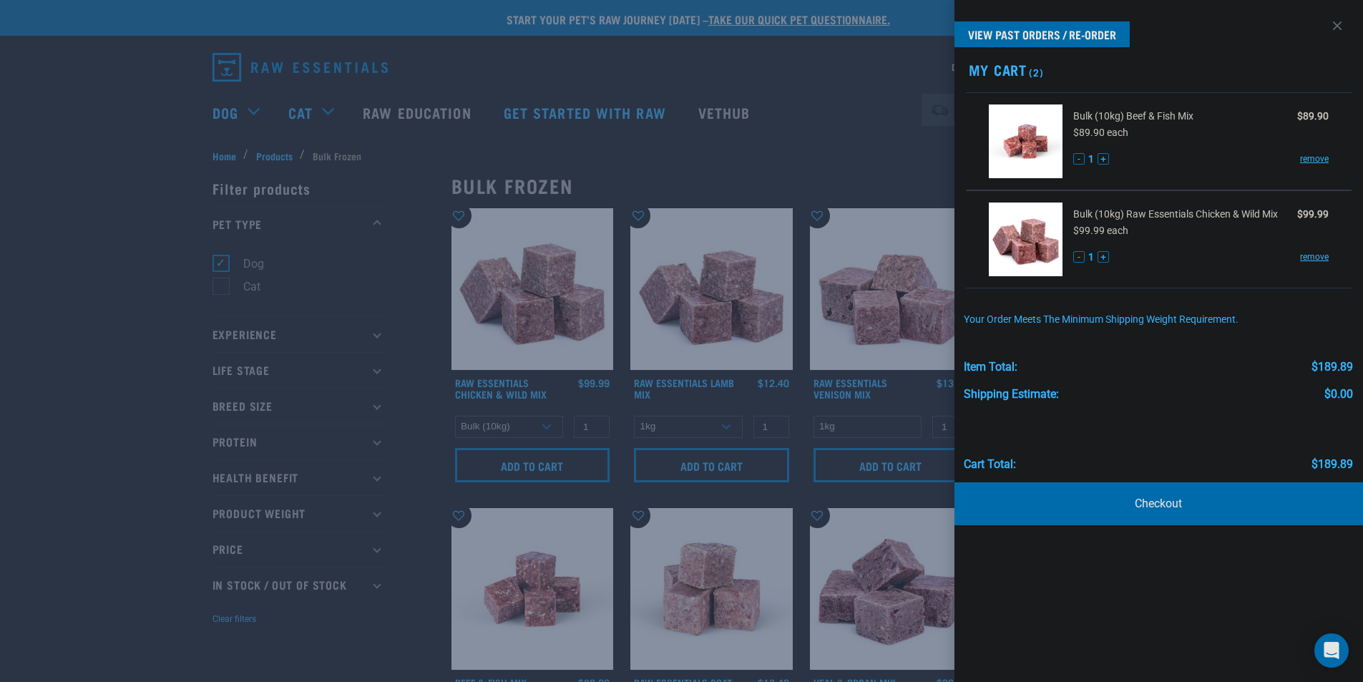
click at [913, 117] on div at bounding box center [681, 341] width 1363 height 682
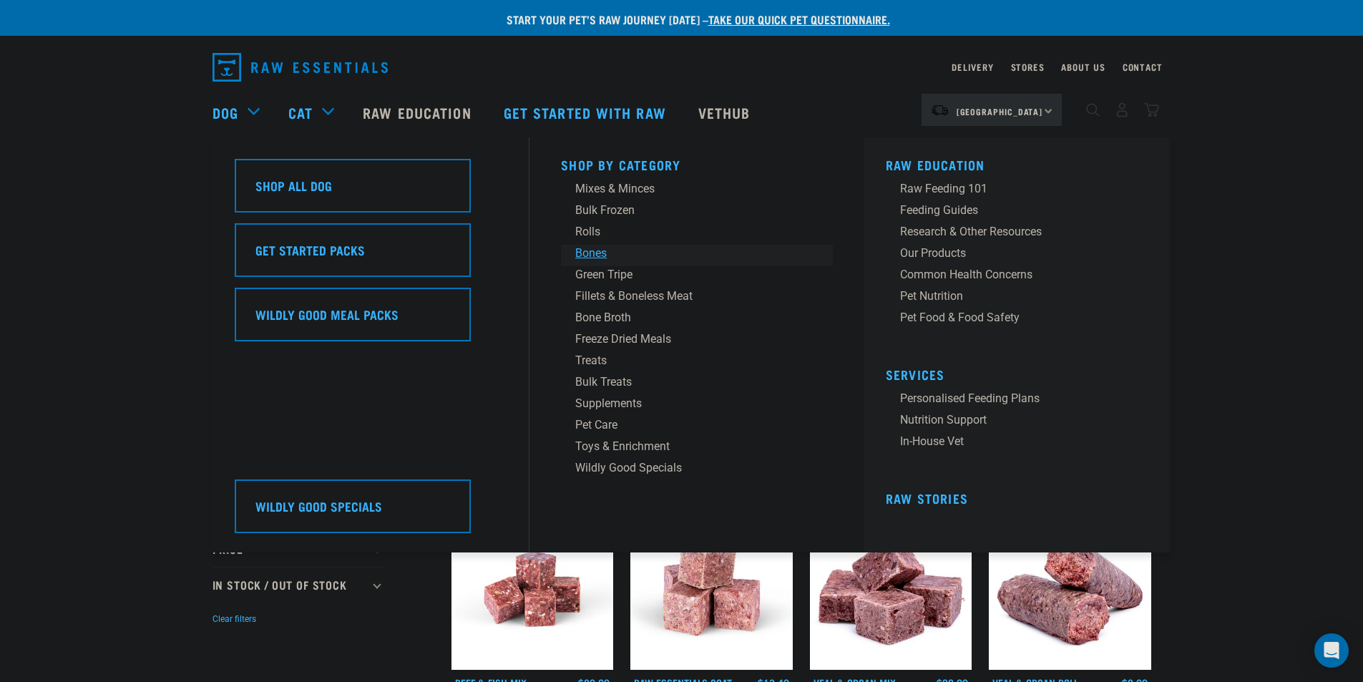
click at [601, 247] on div "Bones" at bounding box center [686, 253] width 223 height 17
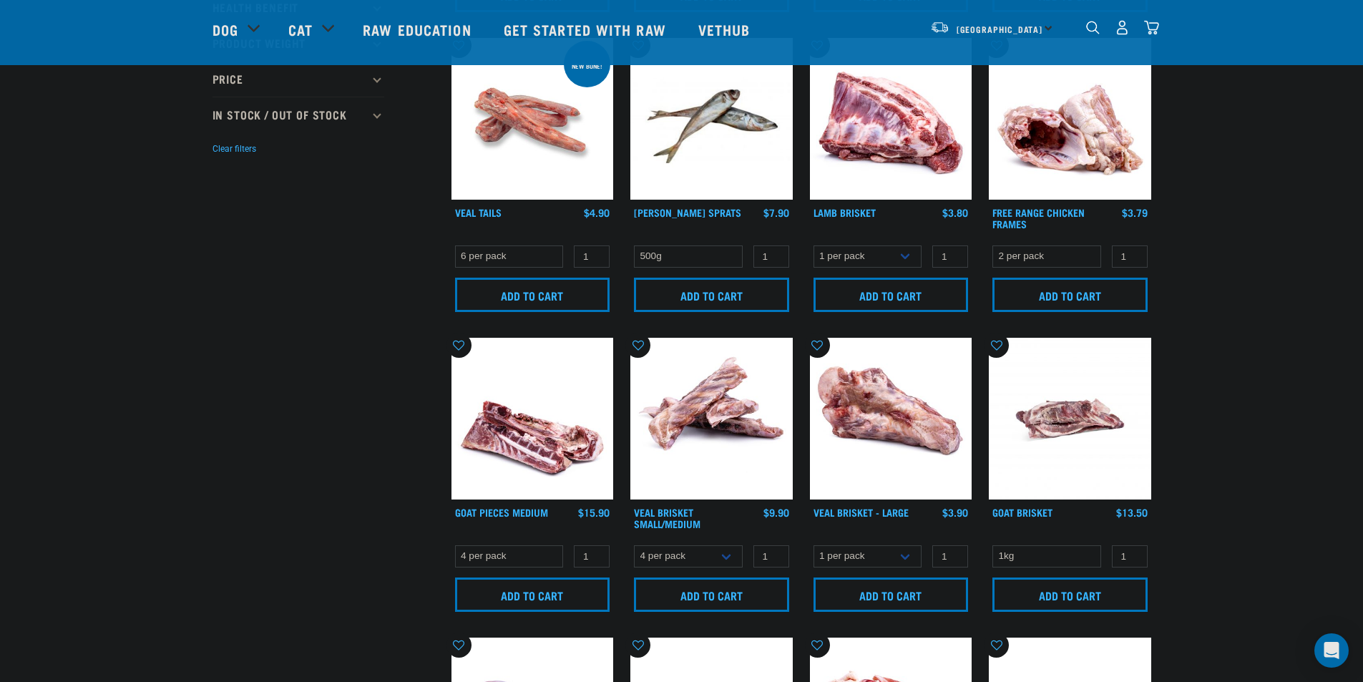
scroll to position [286, 0]
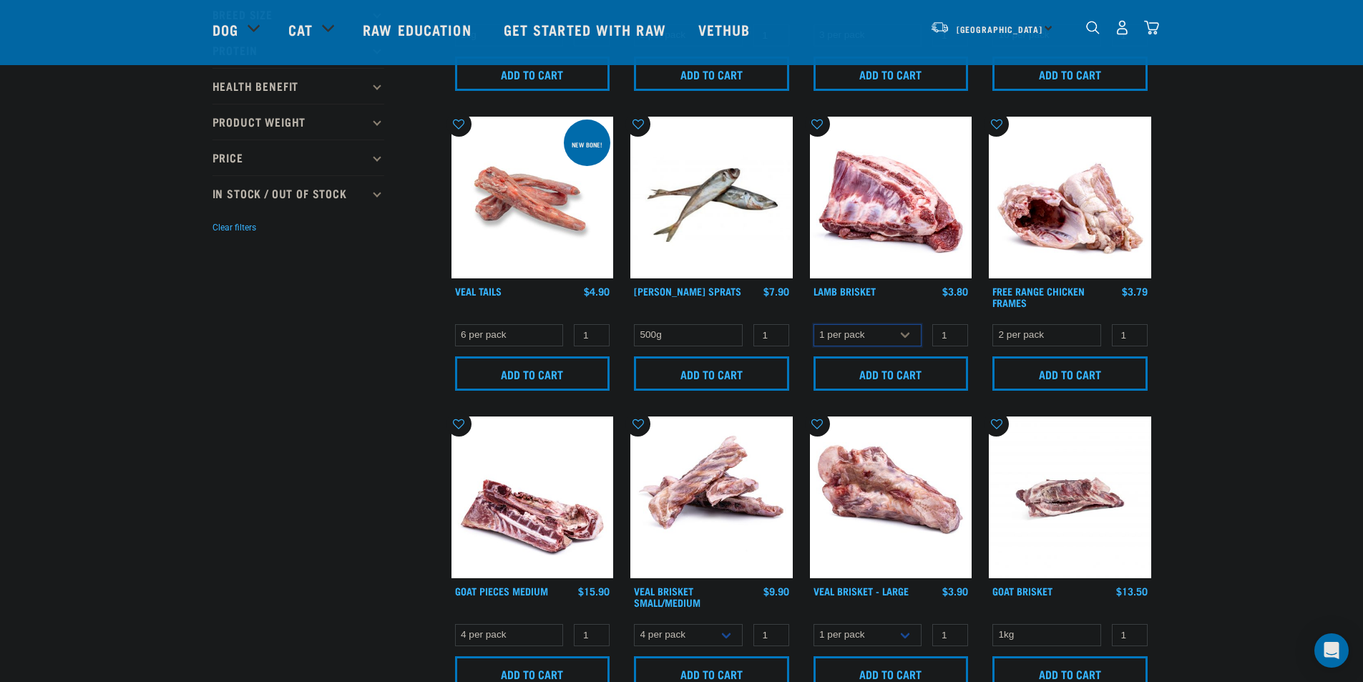
click at [877, 329] on select "1 per pack 4 per pack" at bounding box center [868, 335] width 109 height 22
select select "813"
click at [814, 324] on select "1 per pack 4 per pack" at bounding box center [868, 335] width 109 height 22
click at [869, 216] on img at bounding box center [891, 198] width 162 height 162
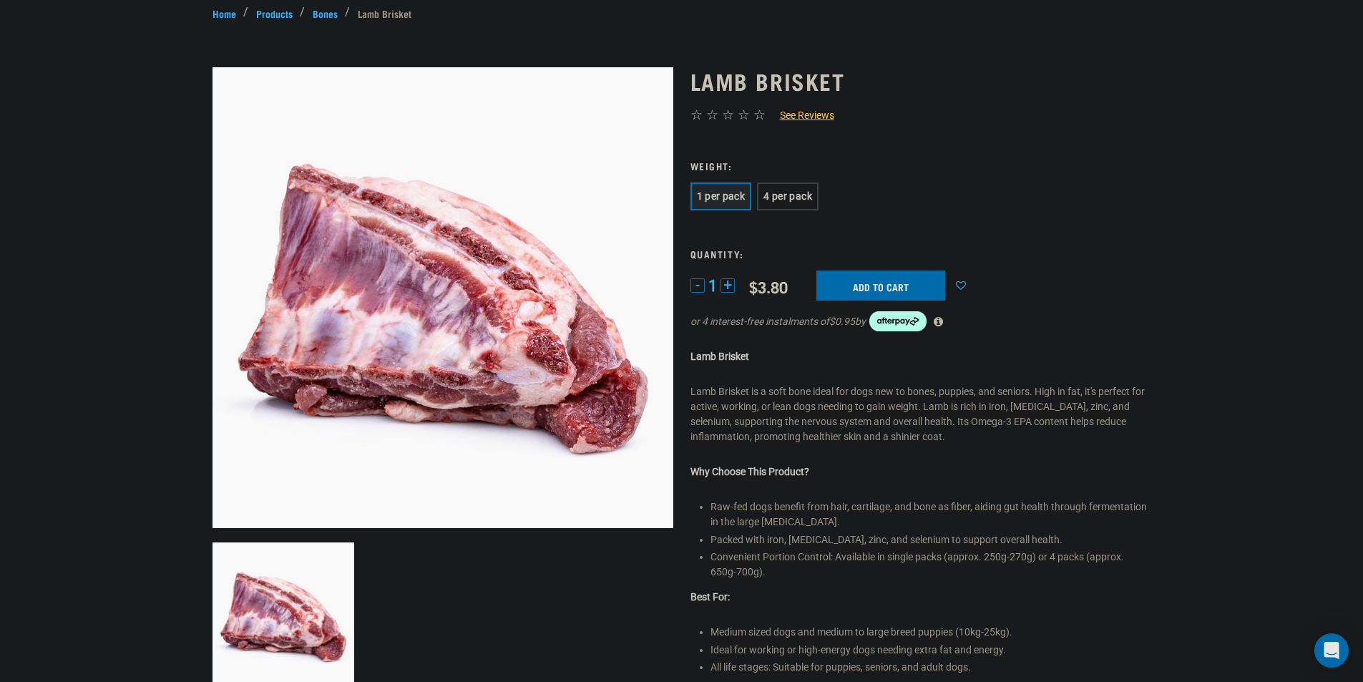
scroll to position [143, 0]
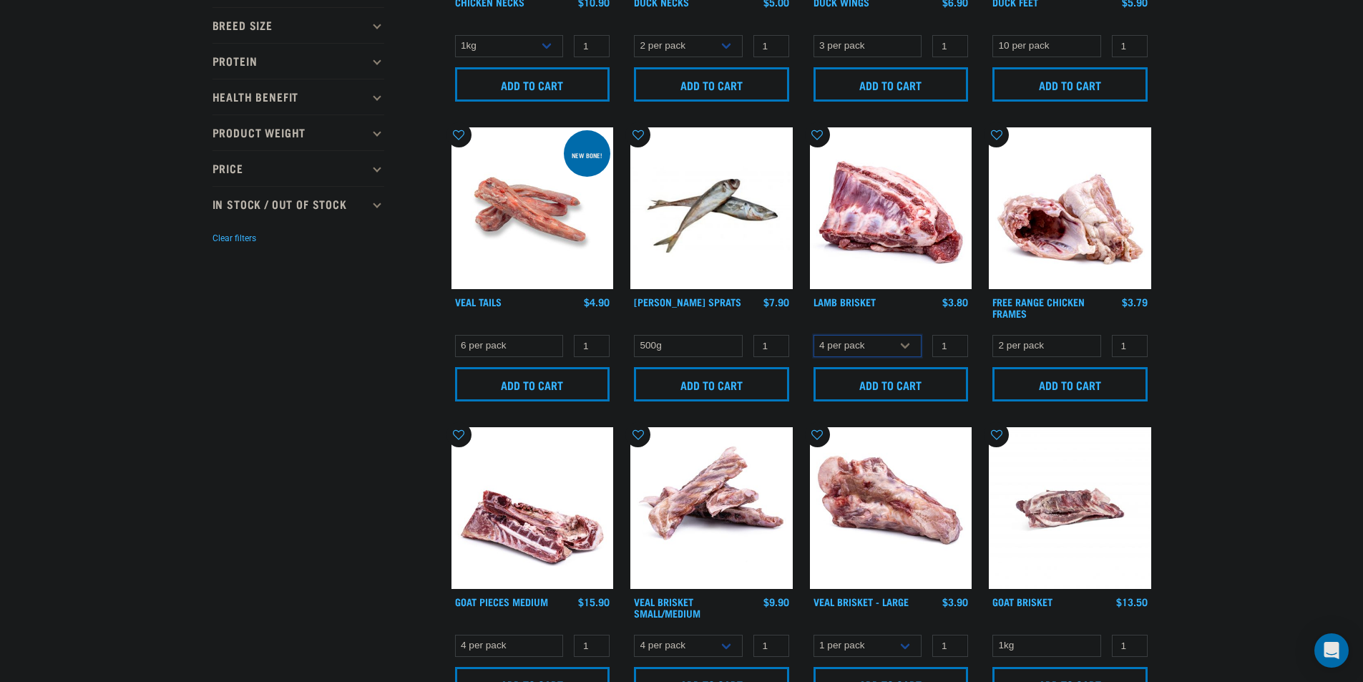
click at [895, 339] on select "1 per pack 4 per pack" at bounding box center [868, 346] width 109 height 22
click at [814, 335] on select "1 per pack 4 per pack" at bounding box center [868, 346] width 109 height 22
click at [884, 342] on select "1 per pack 4 per pack" at bounding box center [868, 346] width 109 height 22
select select "813"
click at [814, 335] on select "1 per pack 4 per pack" at bounding box center [868, 346] width 109 height 22
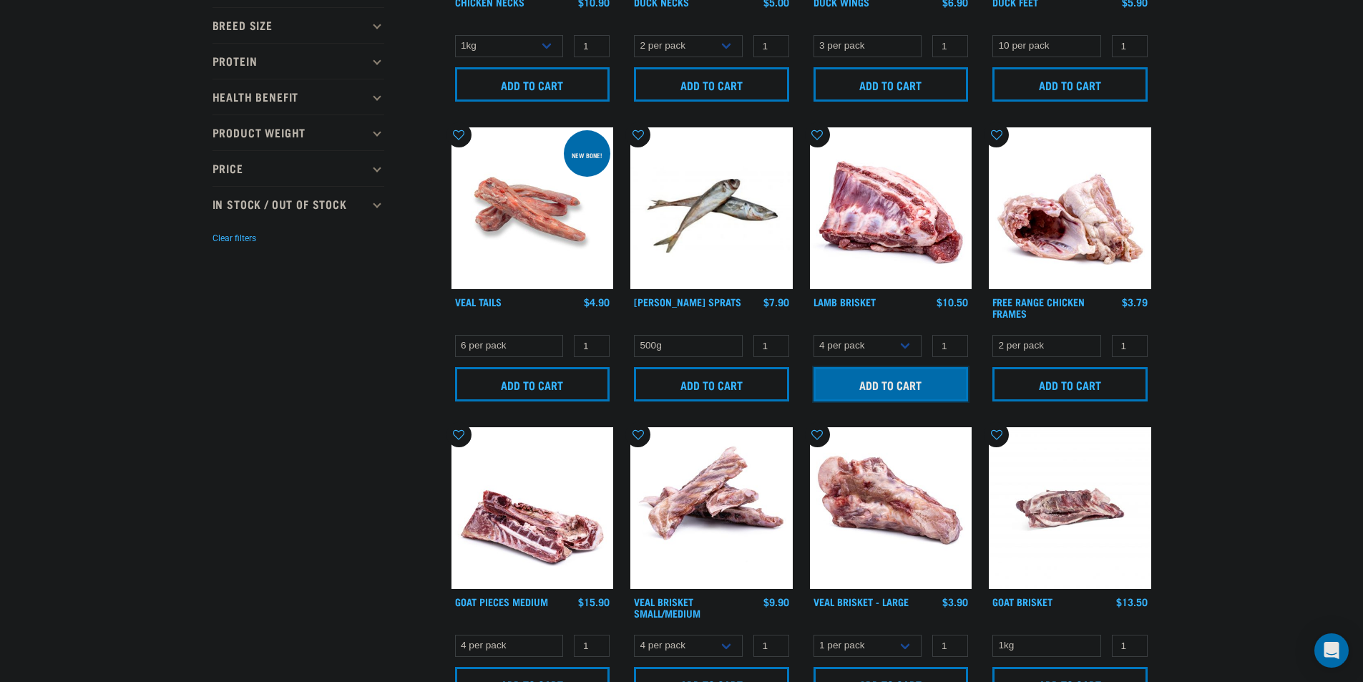
click at [910, 378] on input "Add to cart" at bounding box center [891, 384] width 155 height 34
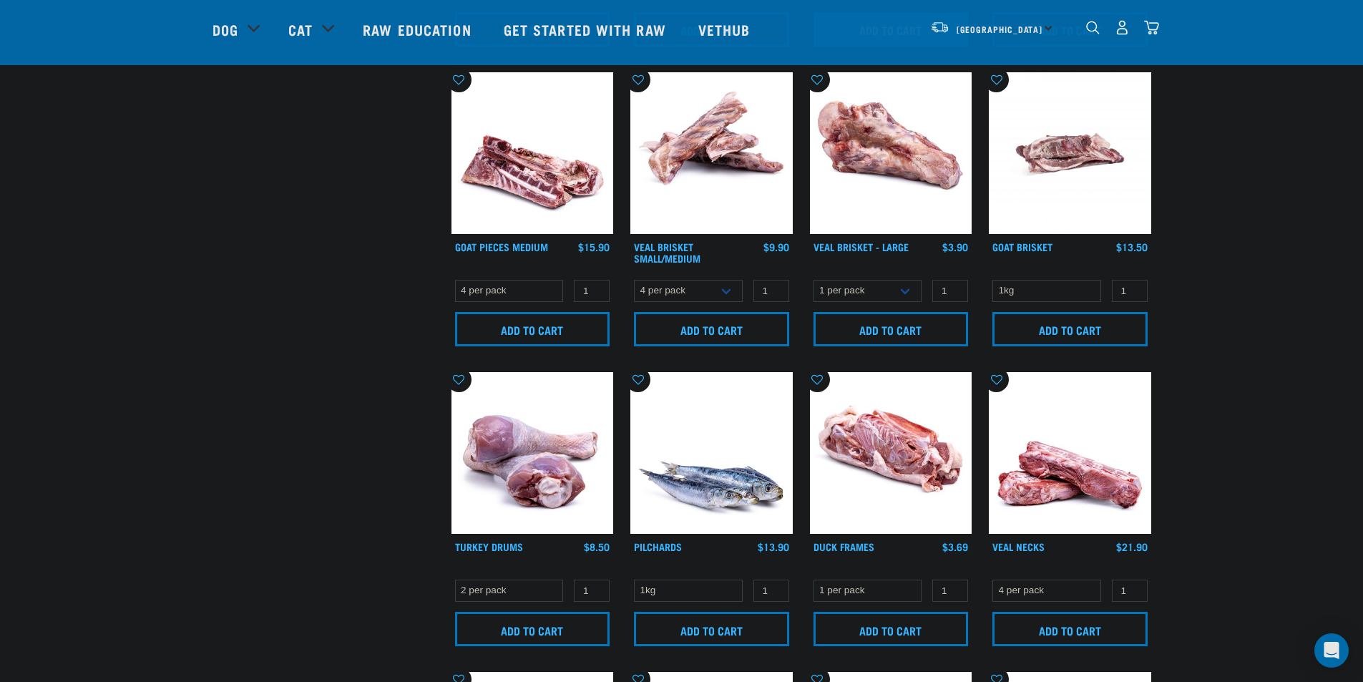
scroll to position [667, 0]
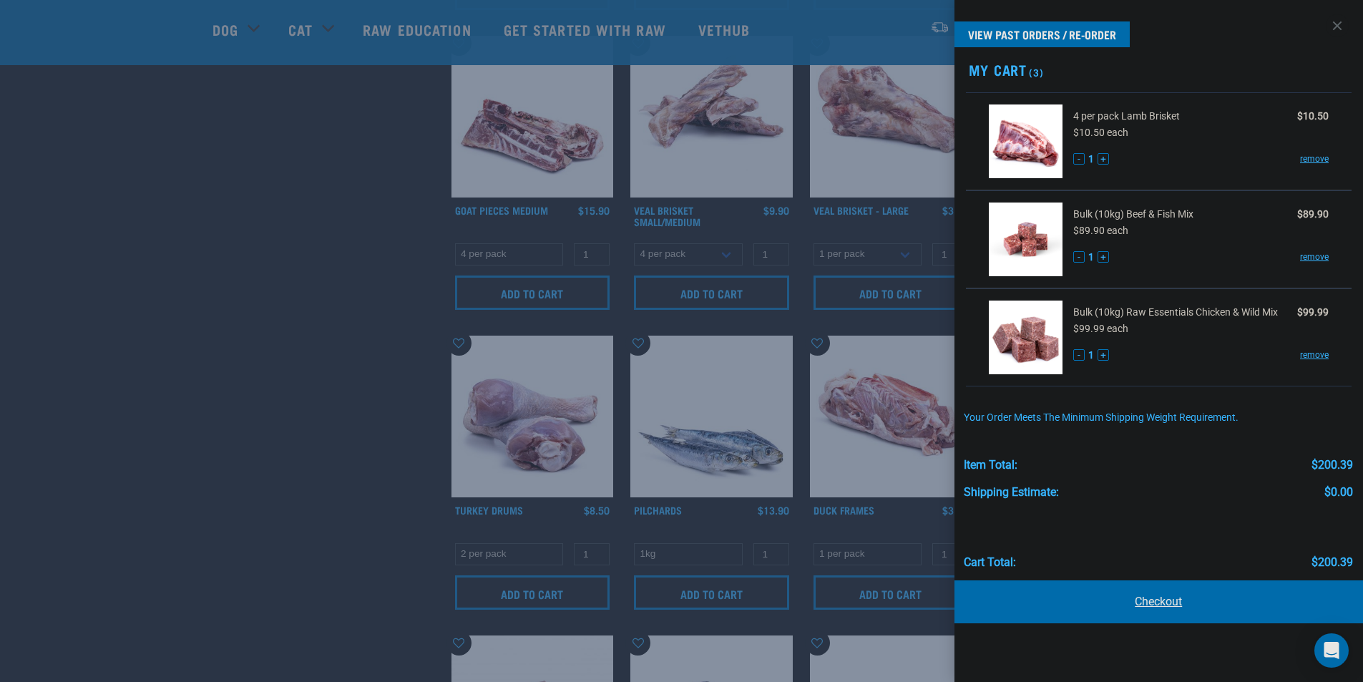
click at [1191, 599] on link "Checkout" at bounding box center [1159, 601] width 409 height 43
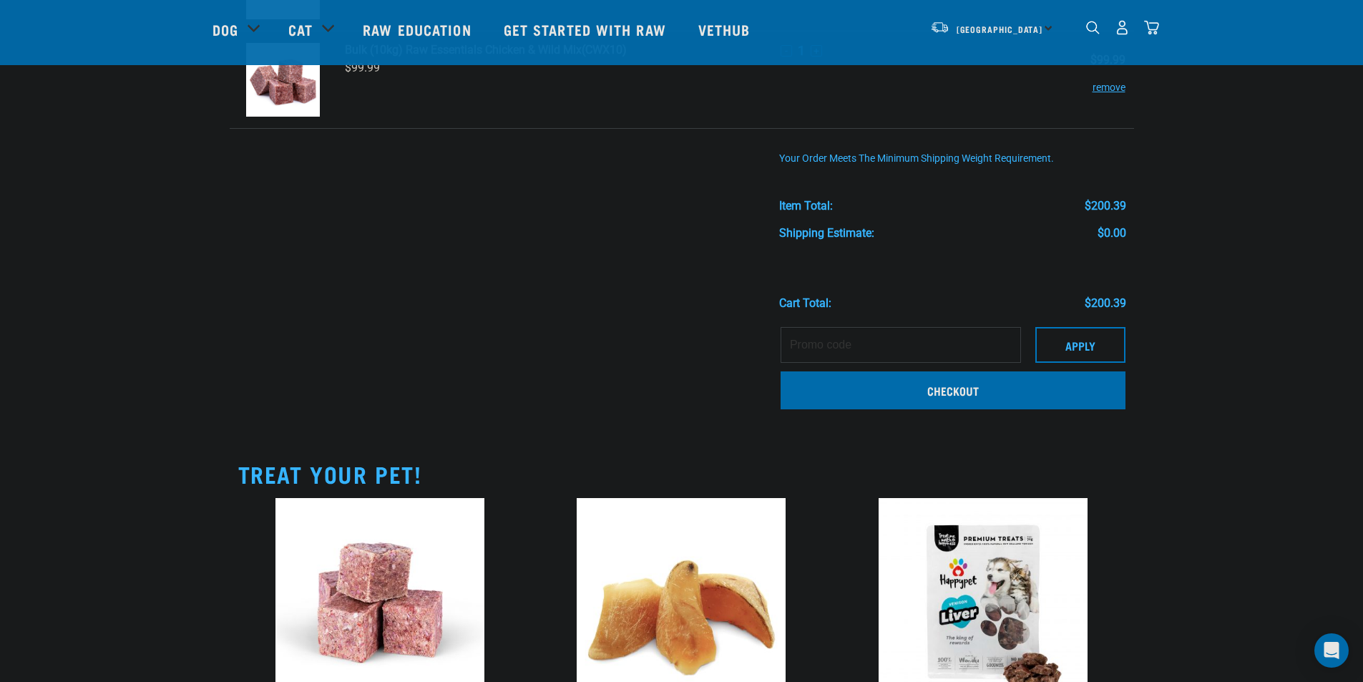
scroll to position [286, 0]
click at [1006, 388] on link "Checkout" at bounding box center [953, 389] width 345 height 37
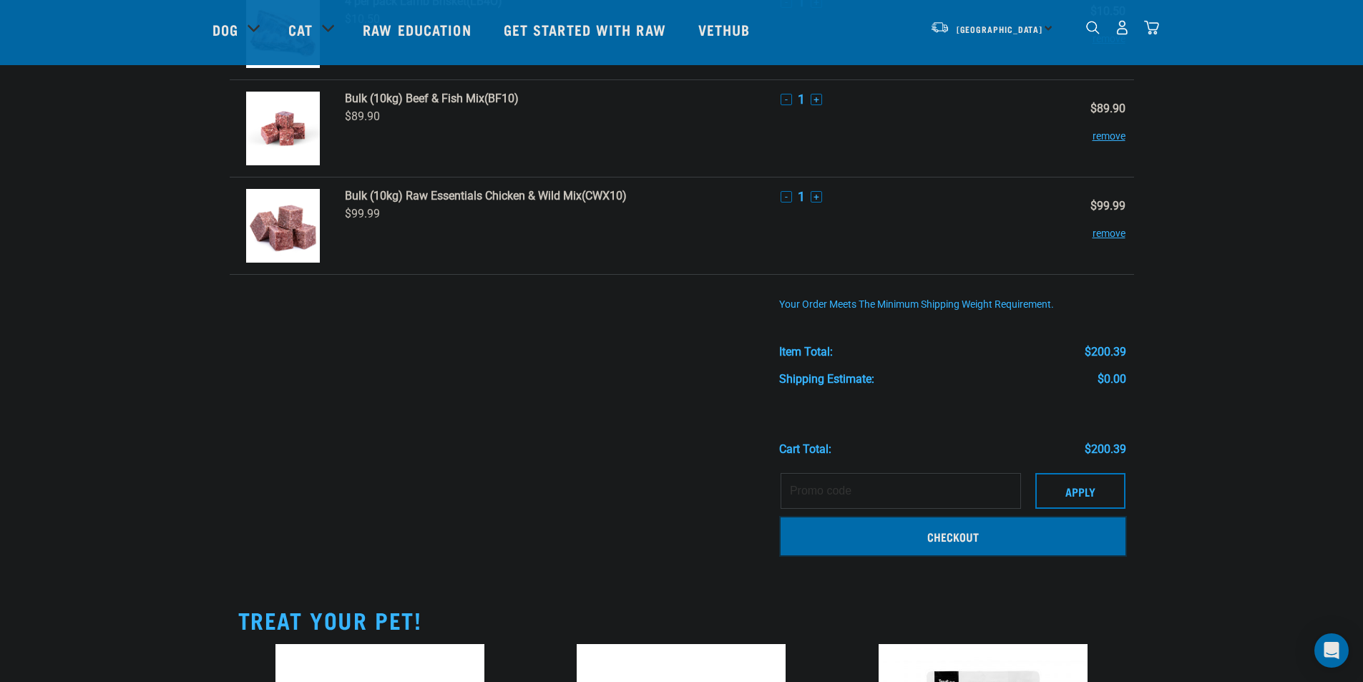
scroll to position [0, 0]
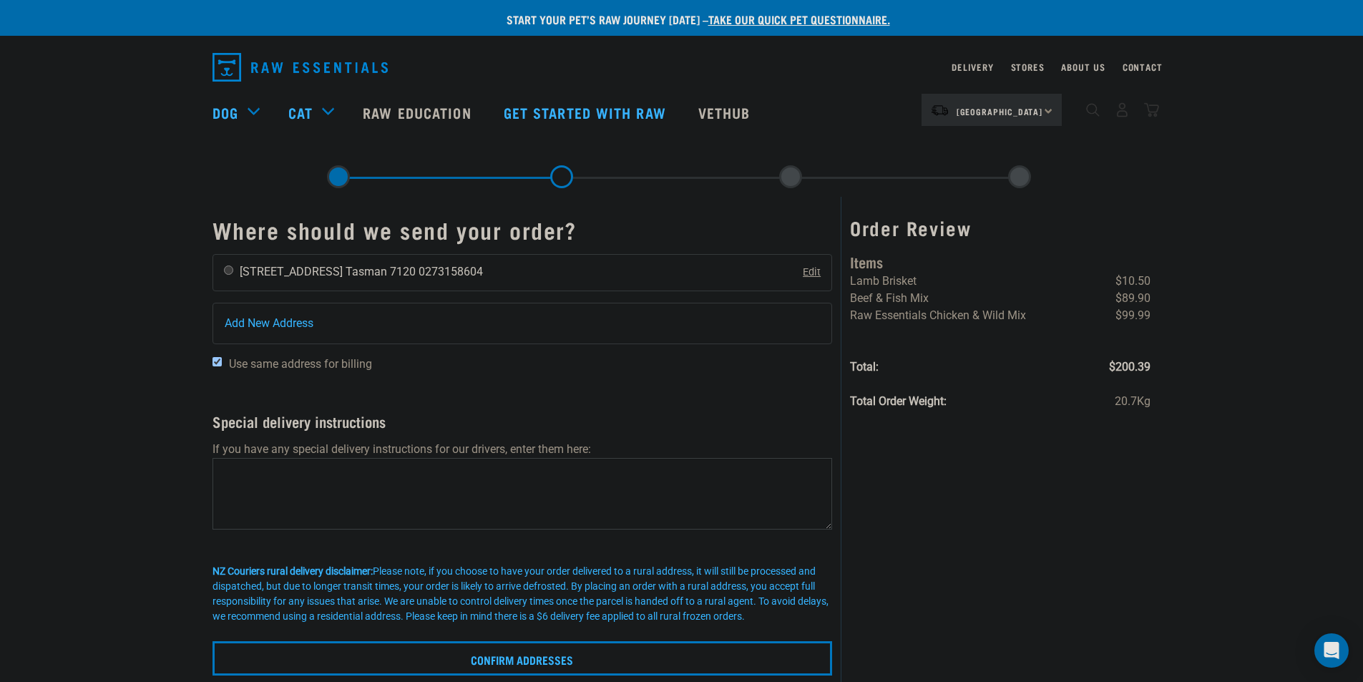
click at [225, 271] on input "radio" at bounding box center [228, 270] width 9 height 9
radio input "true"
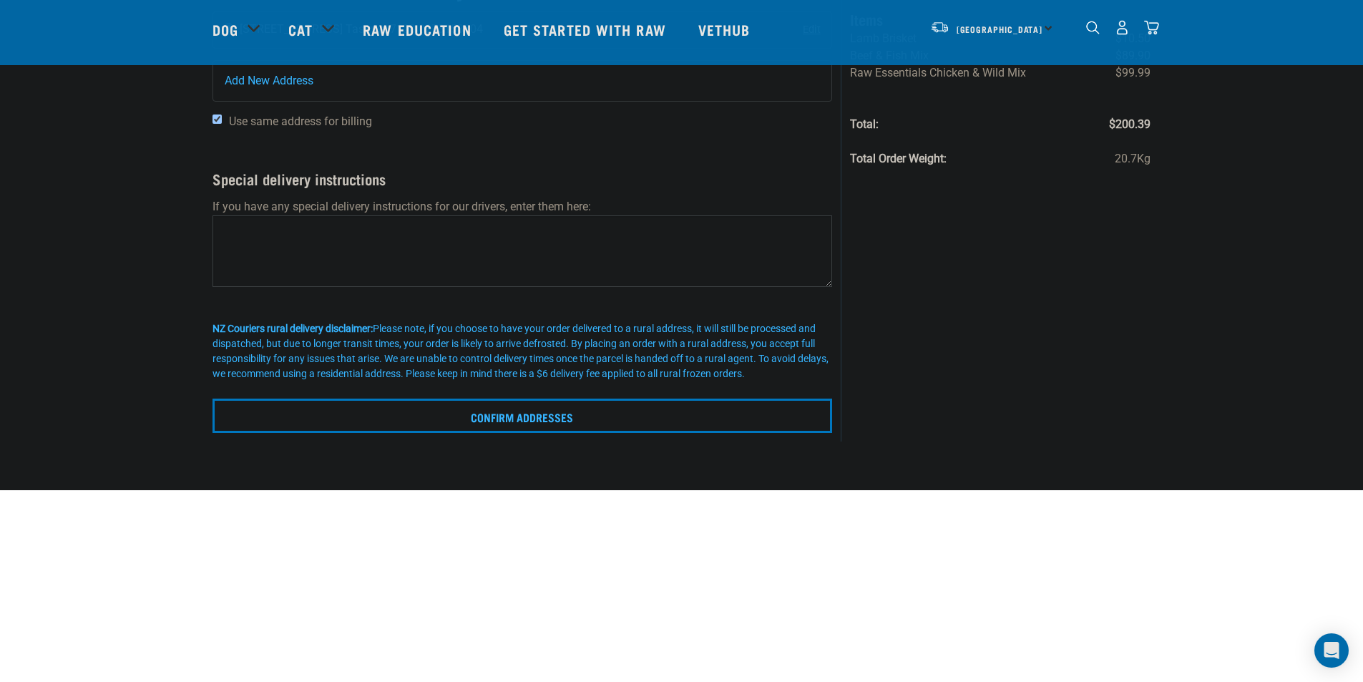
scroll to position [143, 0]
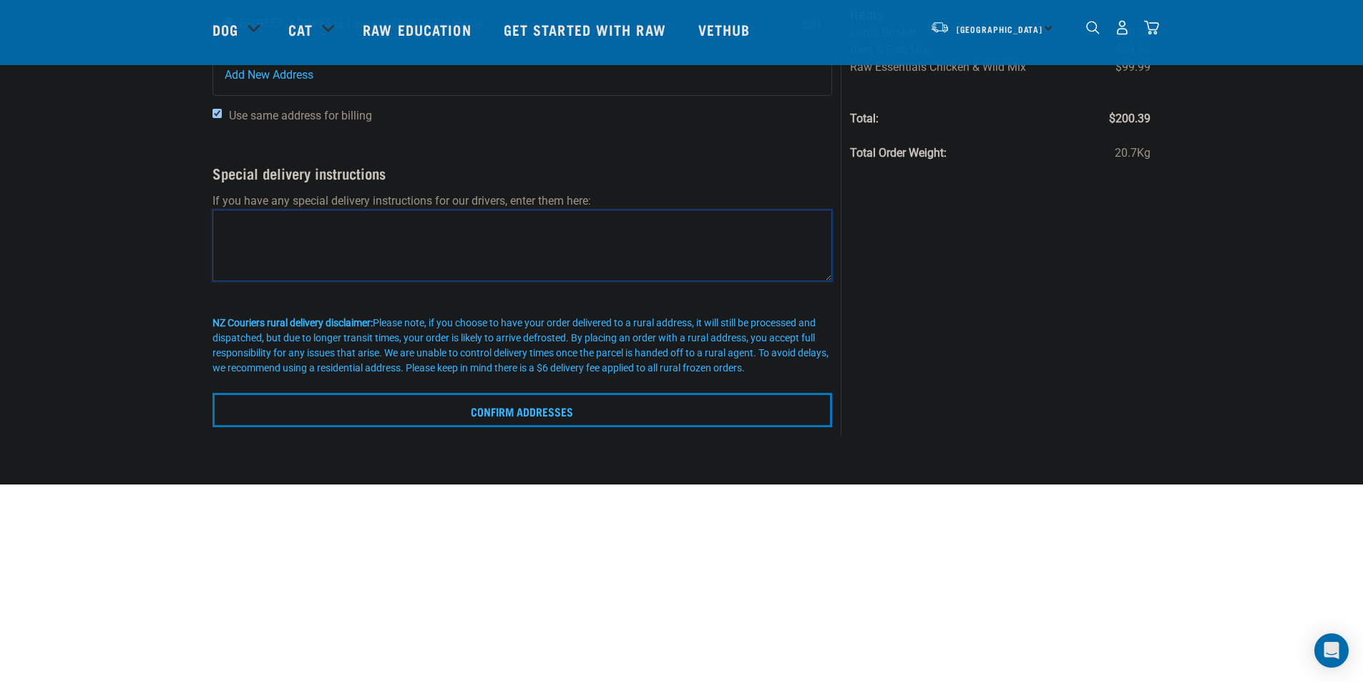
click at [303, 267] on textarea at bounding box center [523, 246] width 620 height 72
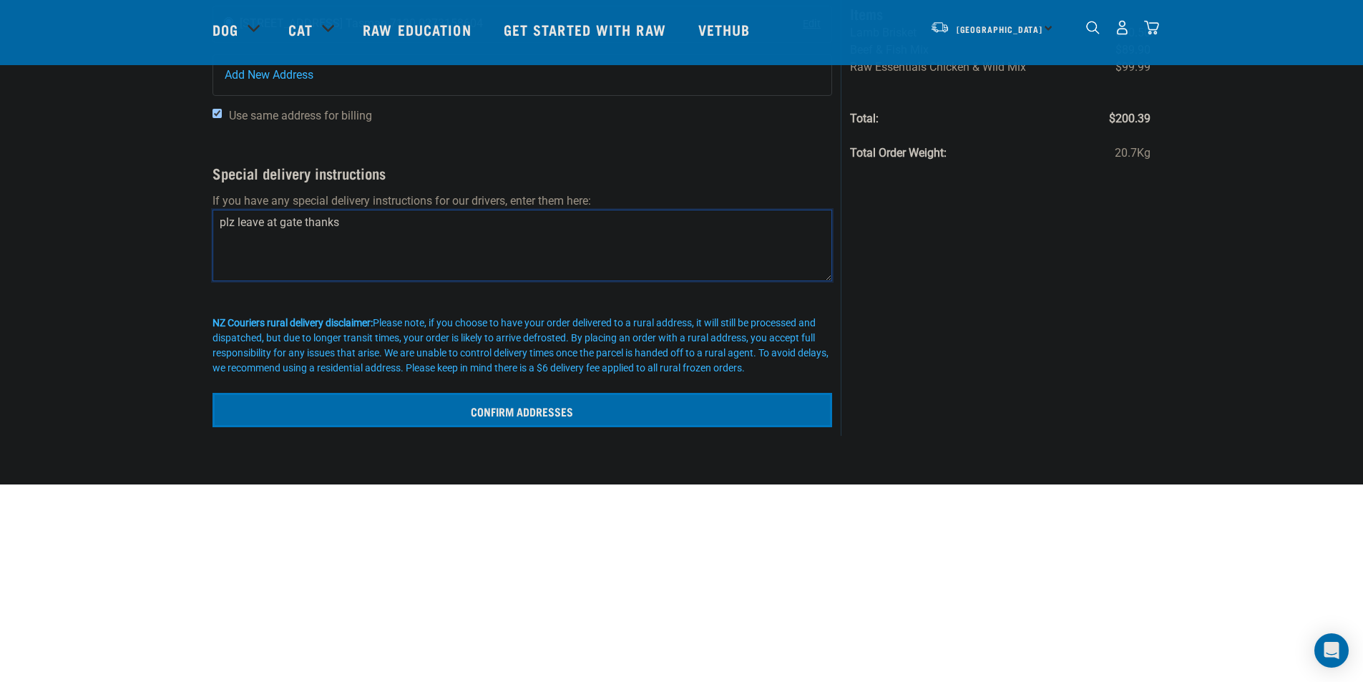
type textarea "plz leave at gate thanks"
click at [509, 414] on input "Confirm addresses" at bounding box center [523, 410] width 620 height 34
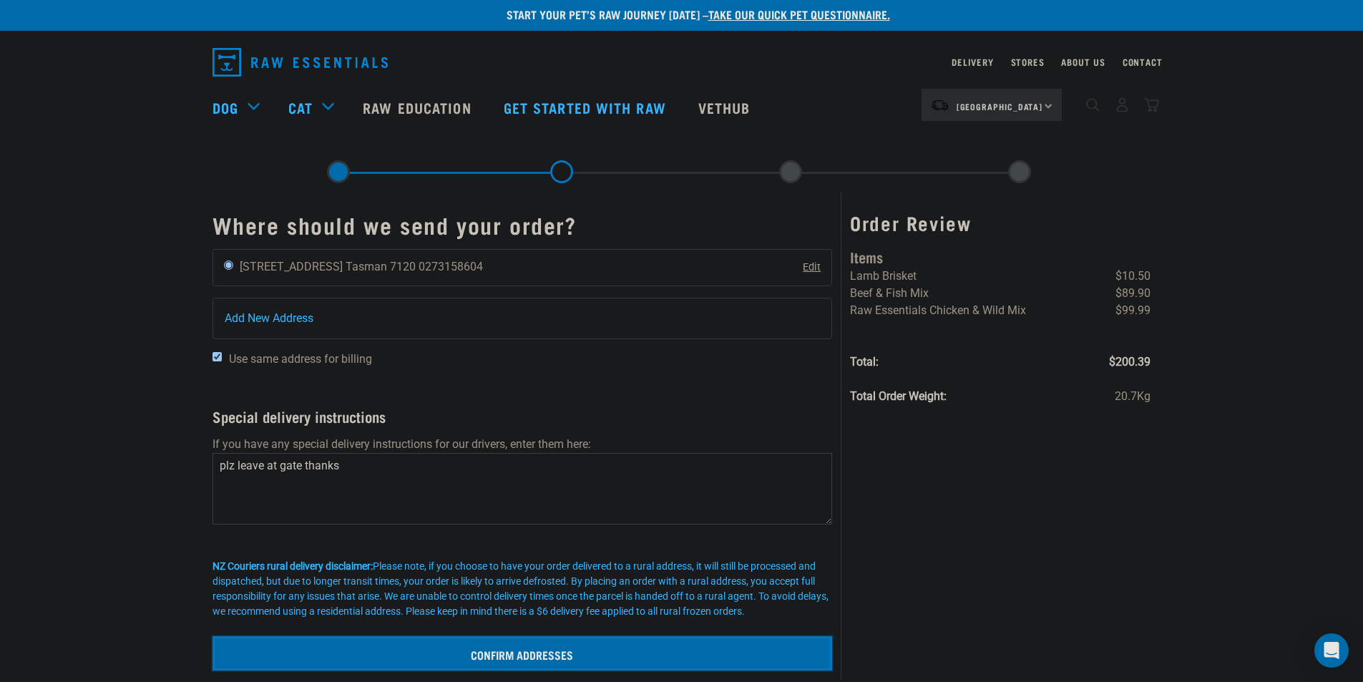
scroll to position [0, 0]
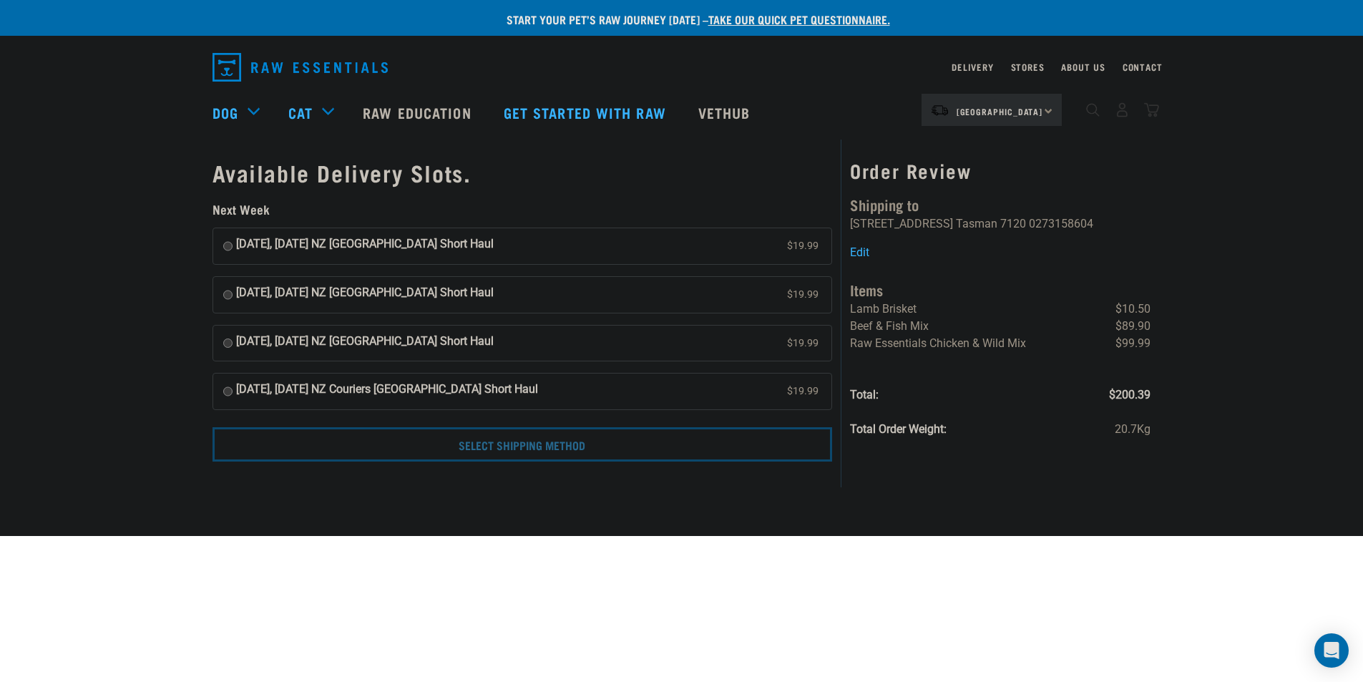
click at [224, 247] on input "[DATE], [DATE] NZ [GEOGRAPHIC_DATA] Short Haul $19.99" at bounding box center [227, 245] width 9 height 21
radio input "true"
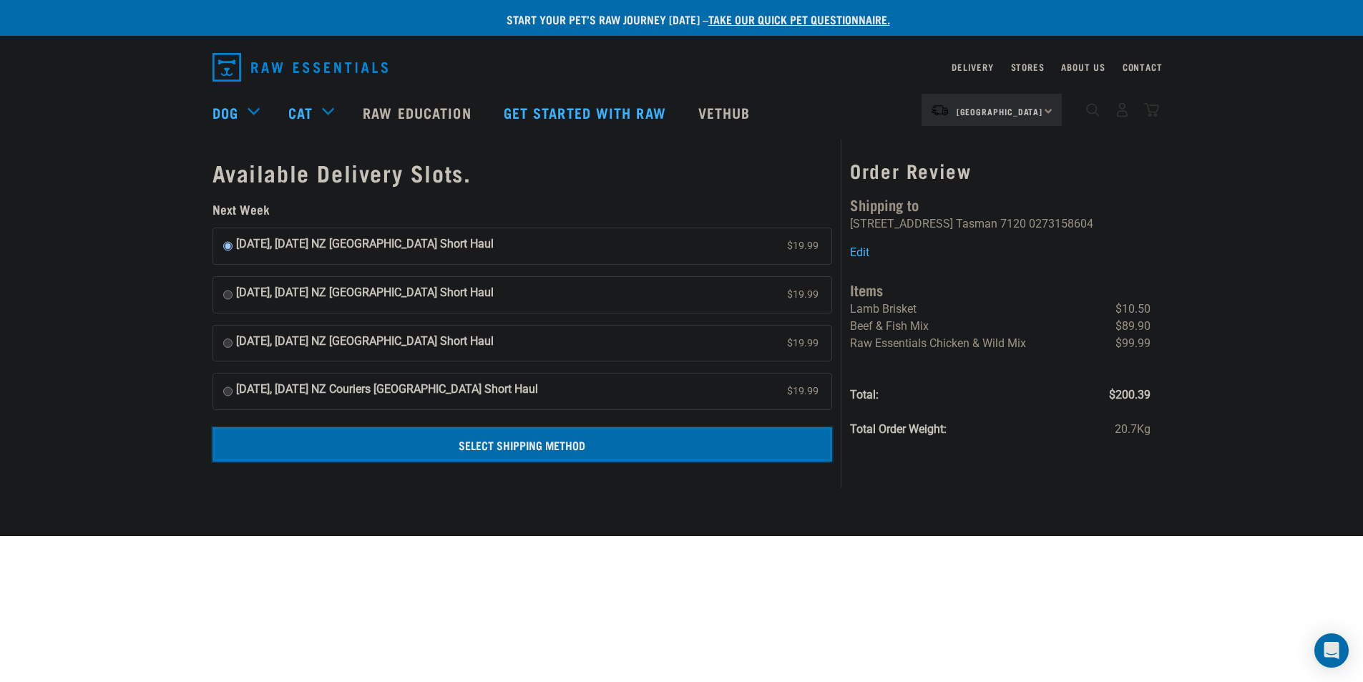
click at [493, 447] on input "Select Shipping Method" at bounding box center [523, 444] width 620 height 34
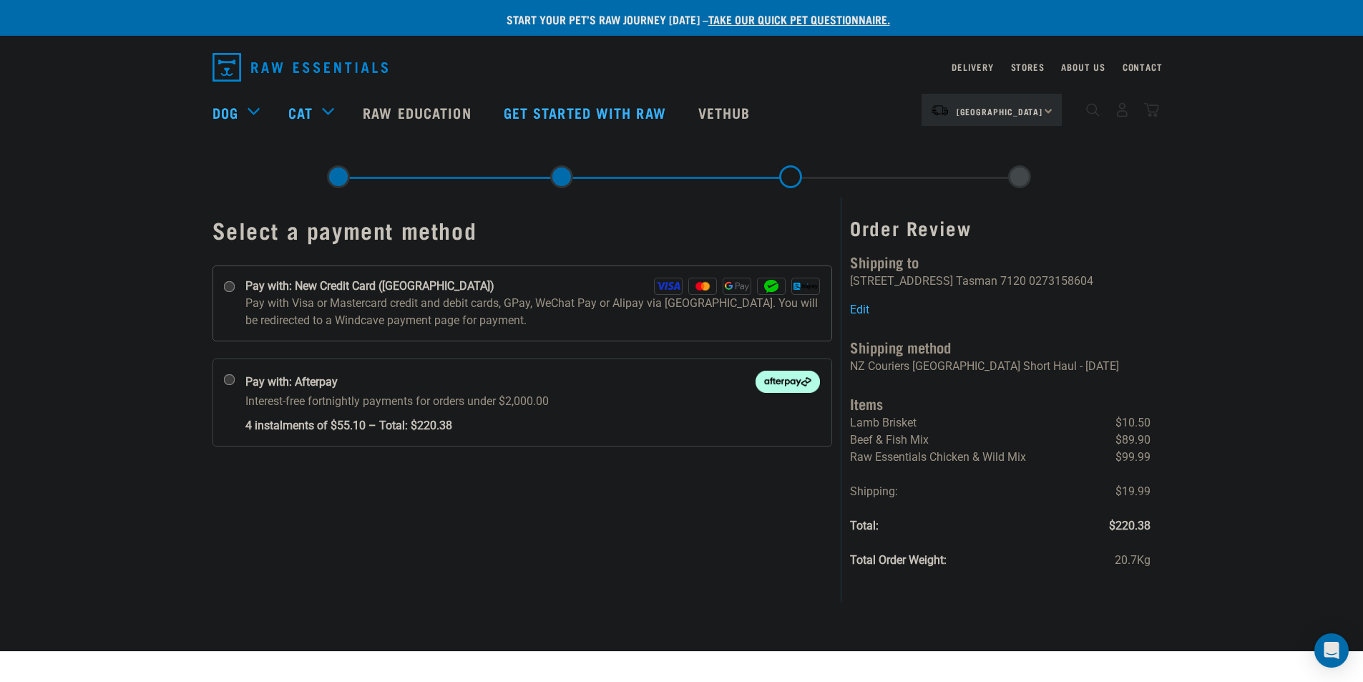
click at [229, 284] on input "Pay with: New Credit Card ([GEOGRAPHIC_DATA])" at bounding box center [228, 286] width 11 height 11
radio input "true"
